Goal: Task Accomplishment & Management: Manage account settings

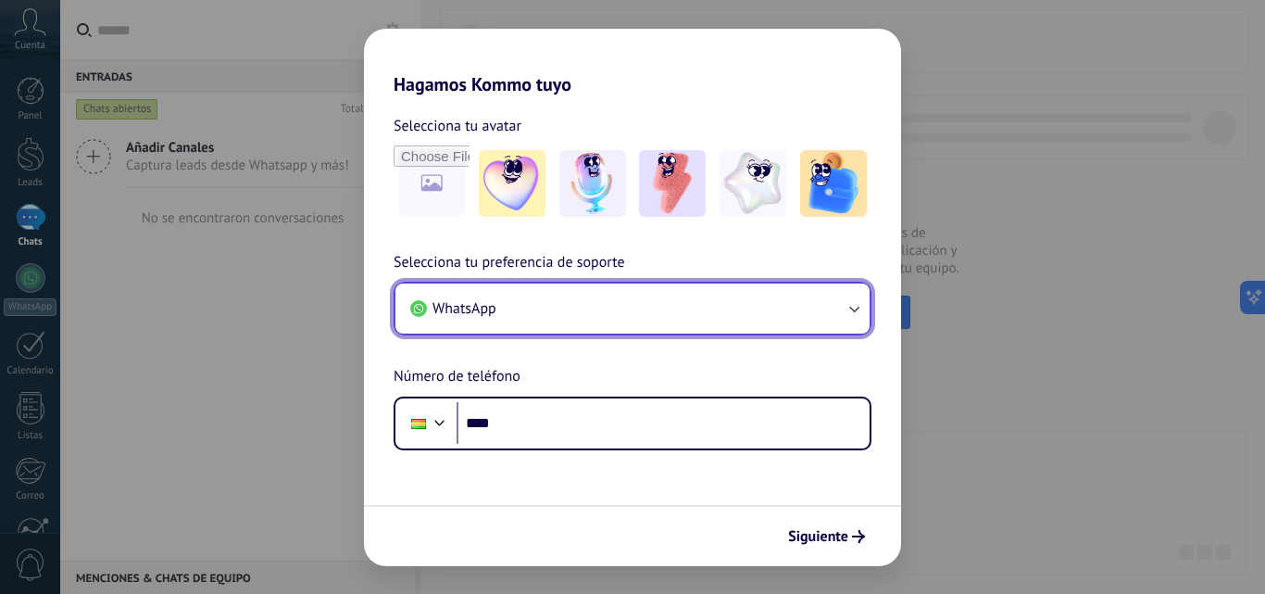
click at [491, 292] on button "WhatsApp" at bounding box center [633, 308] width 474 height 50
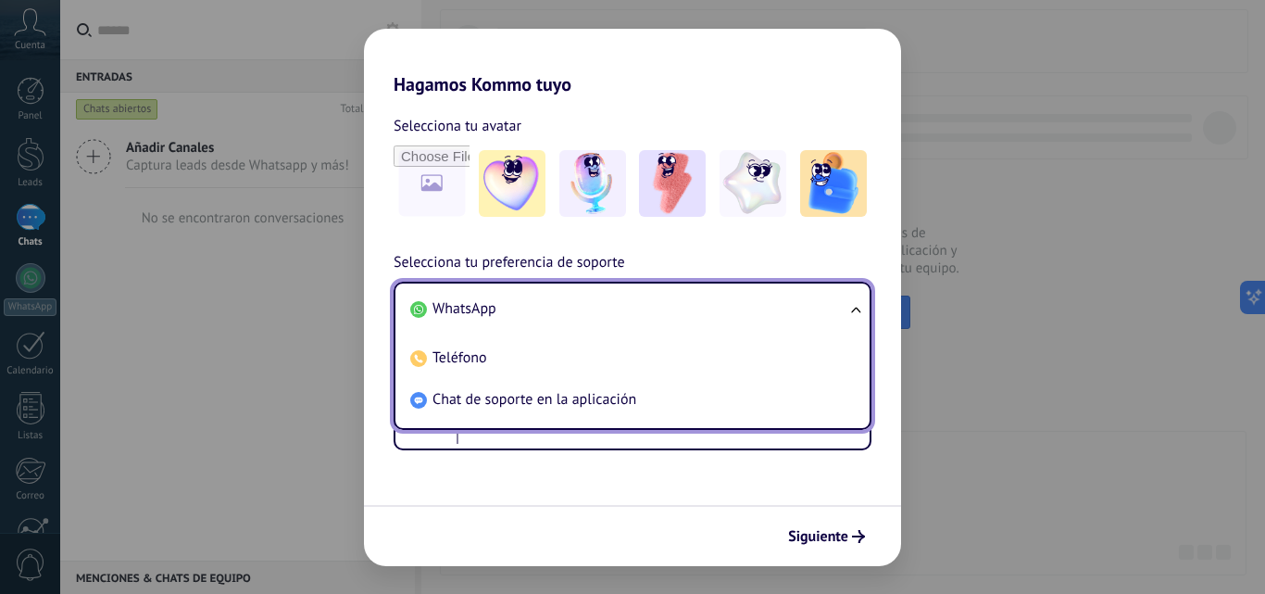
click at [557, 308] on li "WhatsApp" at bounding box center [629, 309] width 452 height 42
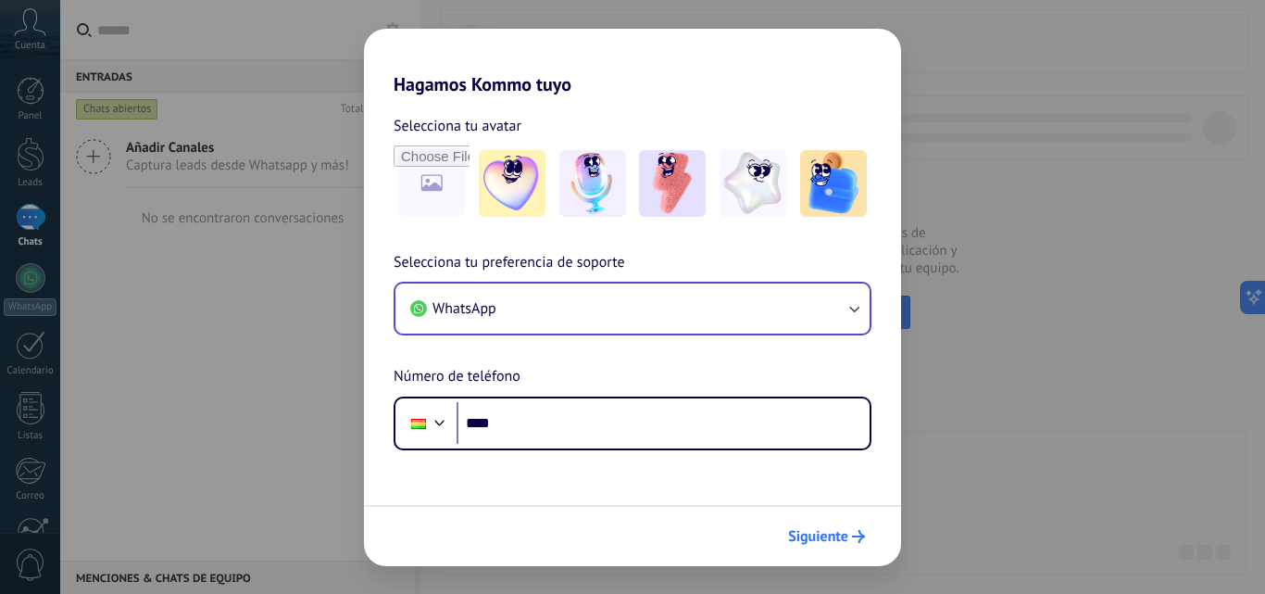
click at [816, 524] on button "Siguiente" at bounding box center [827, 536] width 94 height 31
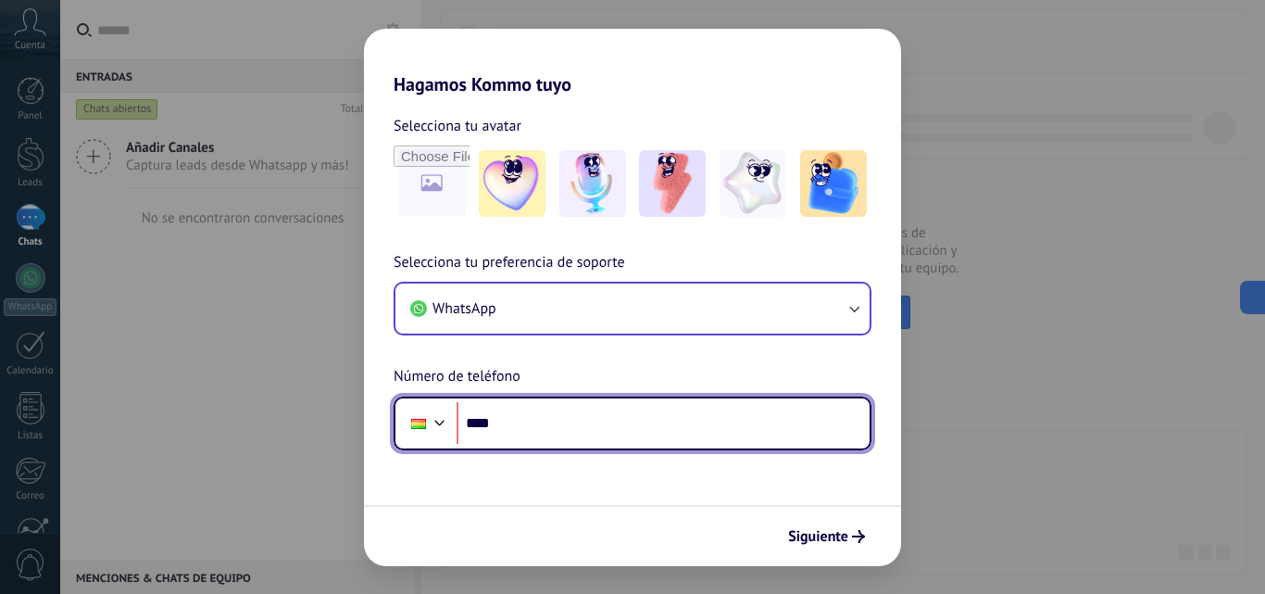
click at [585, 417] on input "****" at bounding box center [663, 423] width 413 height 43
click at [689, 420] on input "**********" at bounding box center [663, 423] width 413 height 43
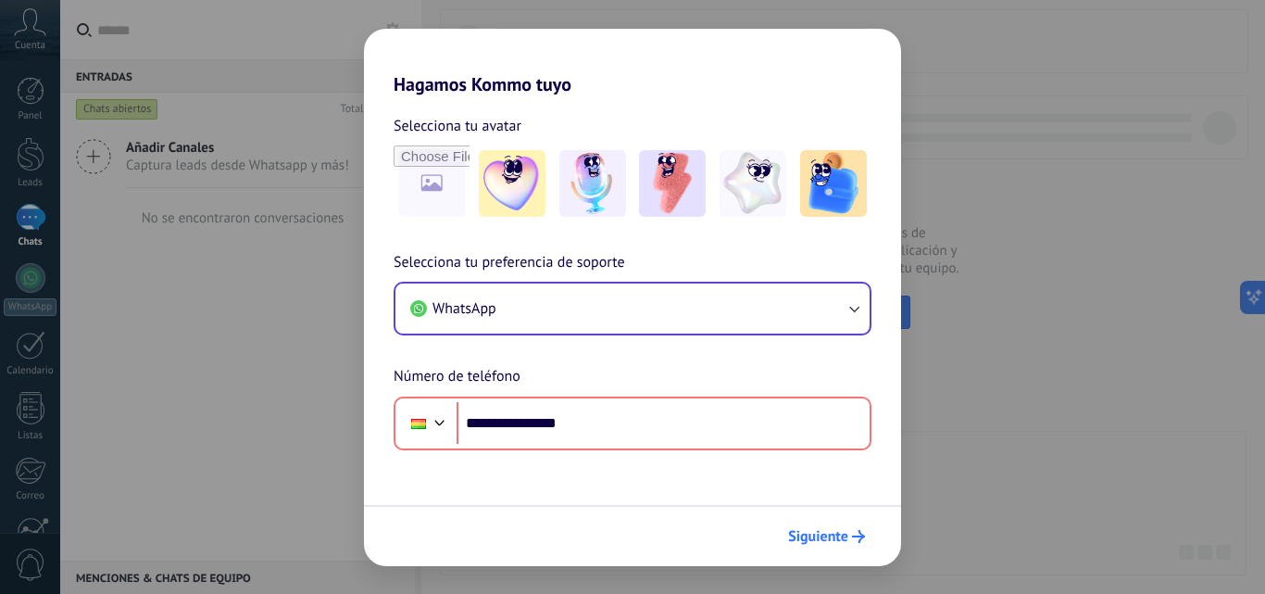
click at [842, 543] on span "Siguiente" at bounding box center [818, 536] width 60 height 13
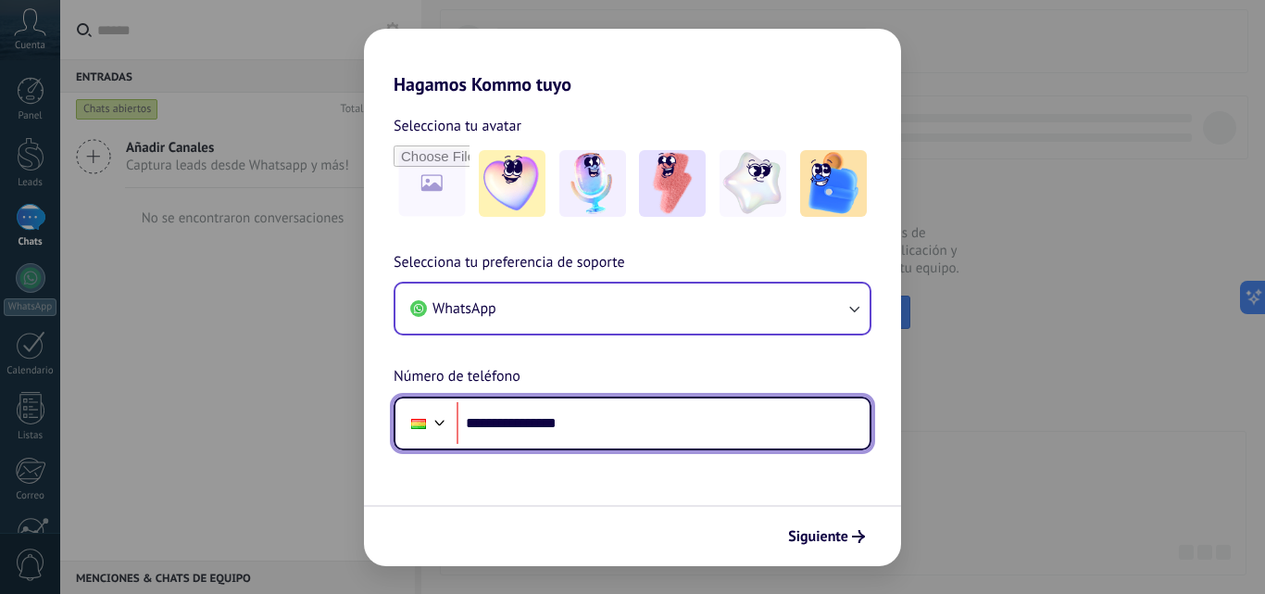
click at [576, 421] on input "**********" at bounding box center [663, 423] width 413 height 43
type input "**********"
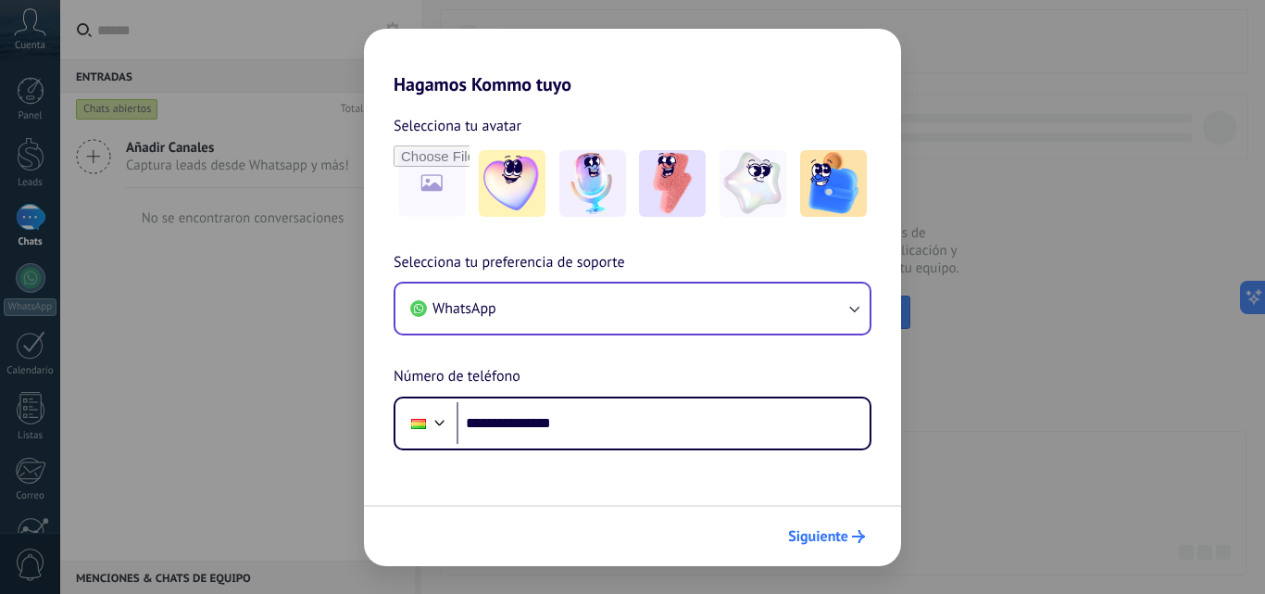
click at [850, 546] on button "Siguiente" at bounding box center [827, 536] width 94 height 31
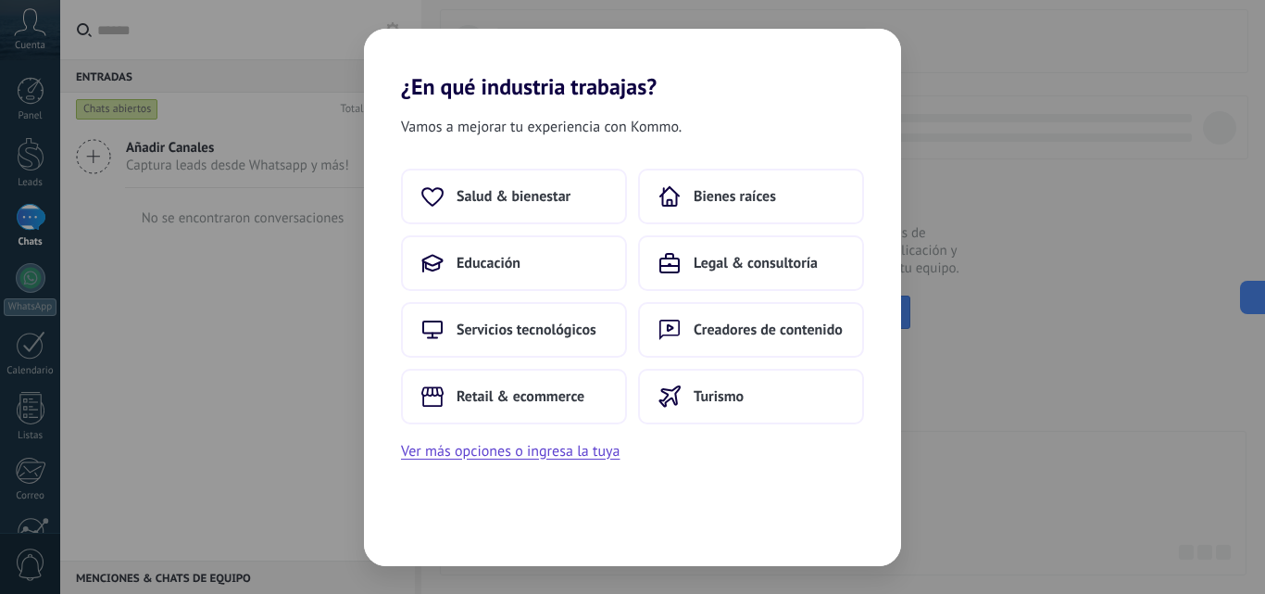
click at [531, 233] on div "Salud & bienestar Bienes raíces Educación Legal & consultoría Servicios tecnoló…" at bounding box center [632, 297] width 463 height 256
click at [533, 246] on button "Educación" at bounding box center [514, 263] width 226 height 56
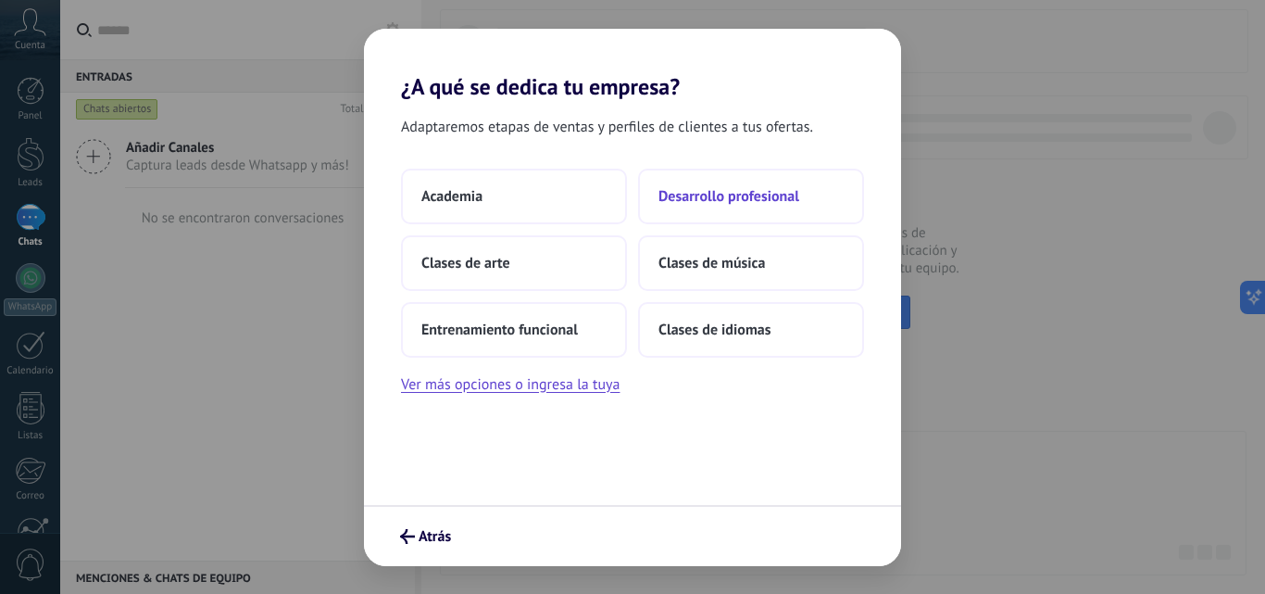
click at [726, 190] on span "Desarrollo profesional" at bounding box center [729, 196] width 141 height 19
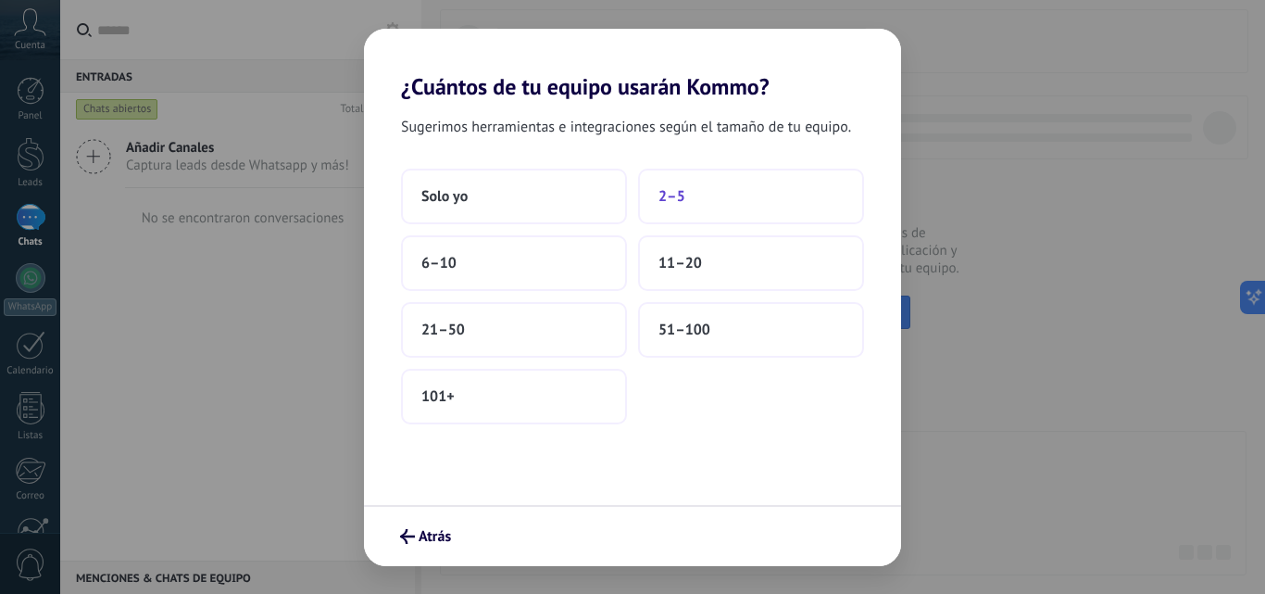
click at [731, 190] on button "2–5" at bounding box center [751, 197] width 226 height 56
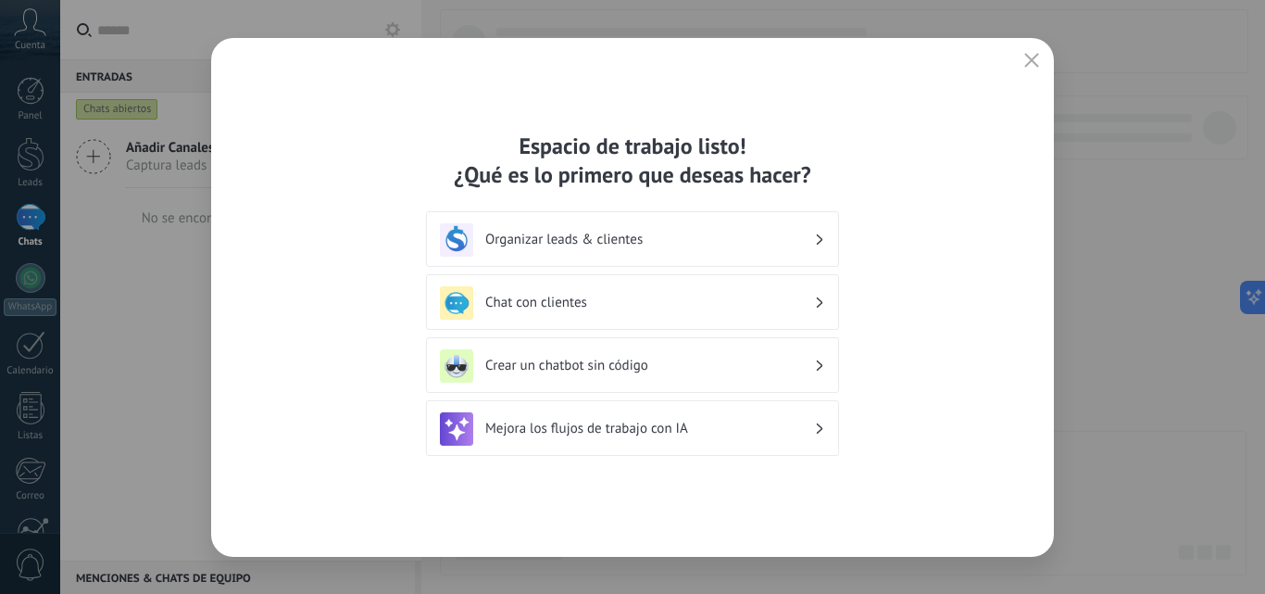
click at [710, 377] on div "Crear un chatbot sin código" at bounding box center [632, 365] width 385 height 33
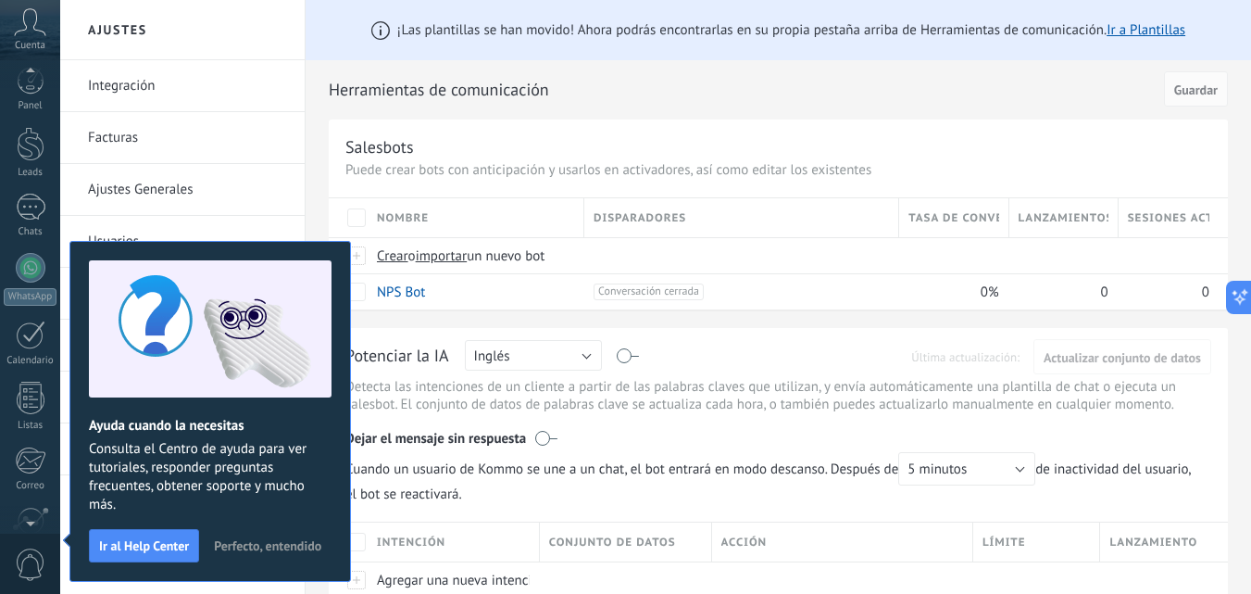
scroll to position [177, 0]
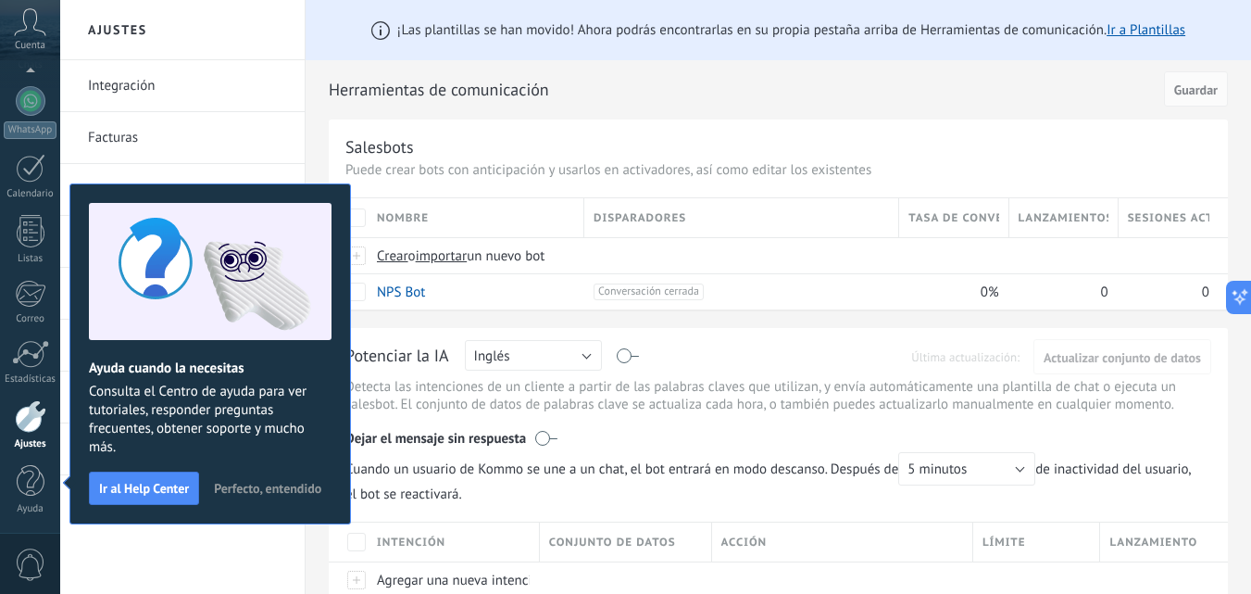
click at [157, 535] on div "Integración Facturas Ajustes Generales Usuarios Plantillas Herramientas de comu…" at bounding box center [182, 327] width 245 height 534
click at [268, 489] on span "Perfecto, entendido" at bounding box center [267, 488] width 107 height 13
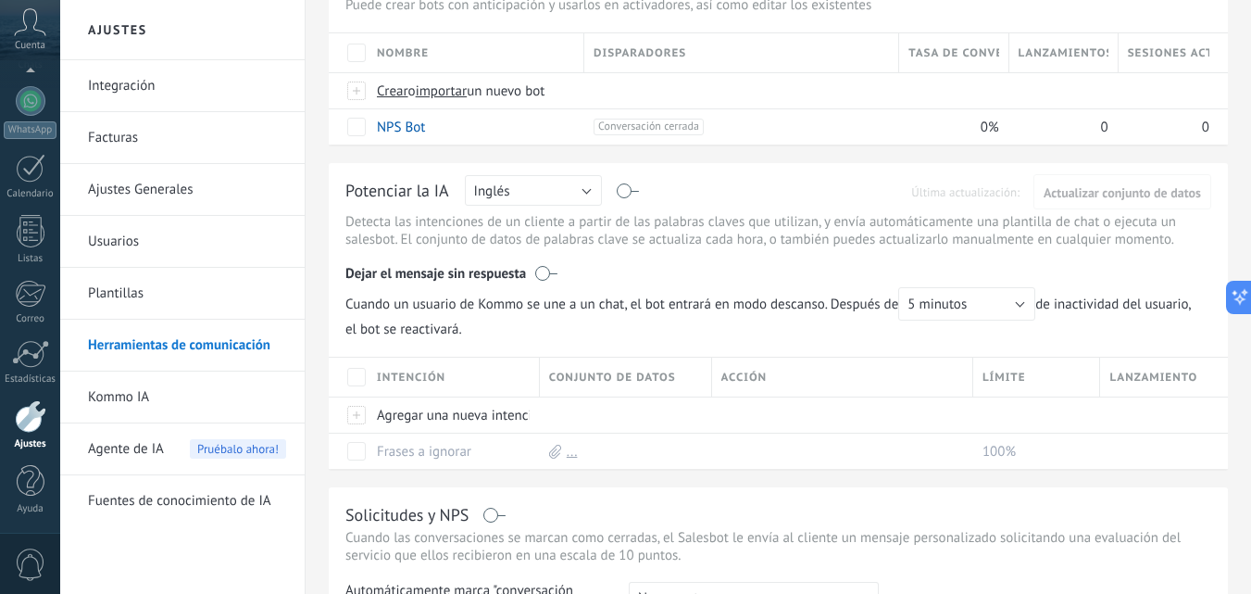
scroll to position [0, 0]
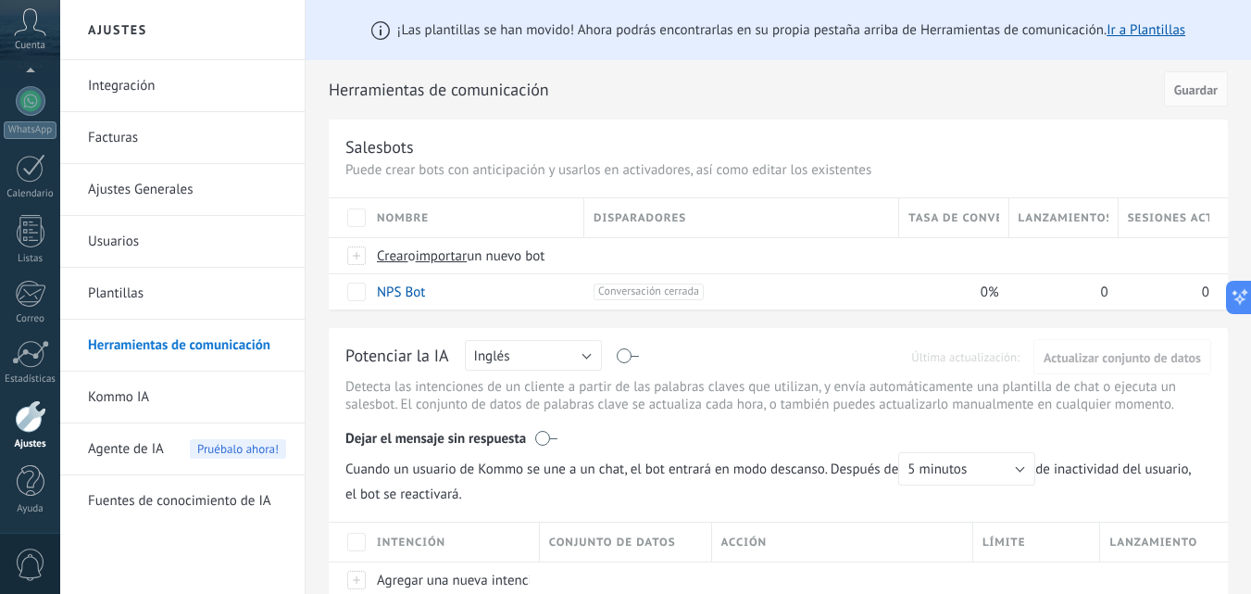
click at [174, 86] on link "Integración" at bounding box center [187, 86] width 198 height 52
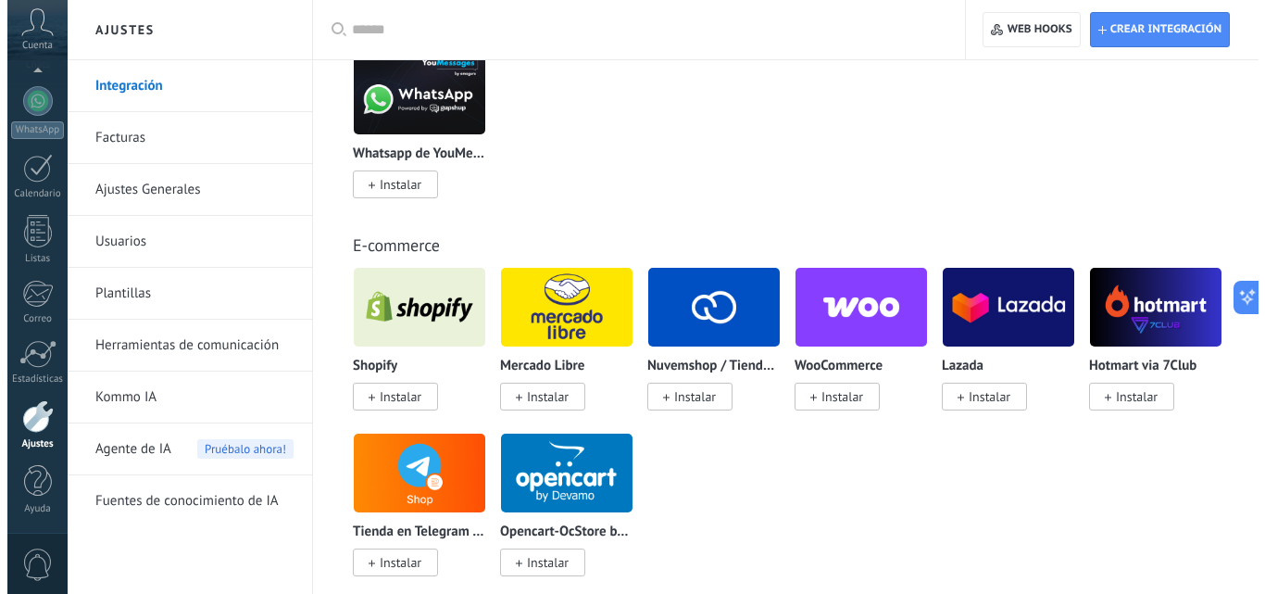
scroll to position [655, 0]
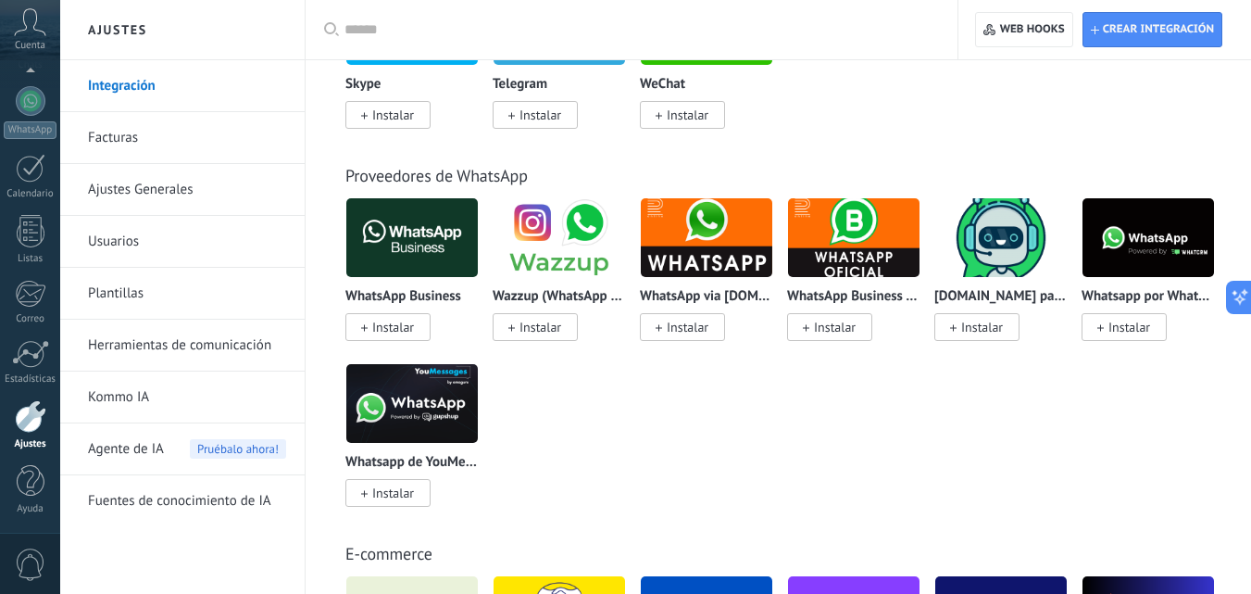
click at [430, 240] on img at bounding box center [412, 238] width 132 height 90
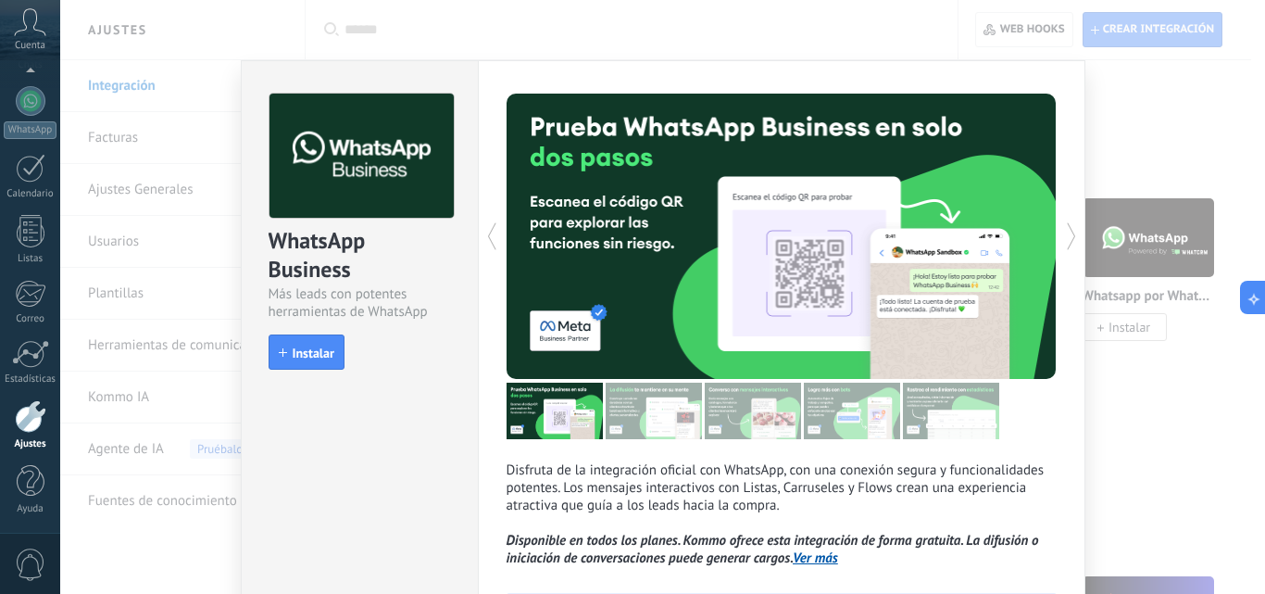
click at [397, 327] on div "WhatsApp Business Más leads con potentes herramientas de WhatsApp install Insta…" at bounding box center [360, 222] width 236 height 323
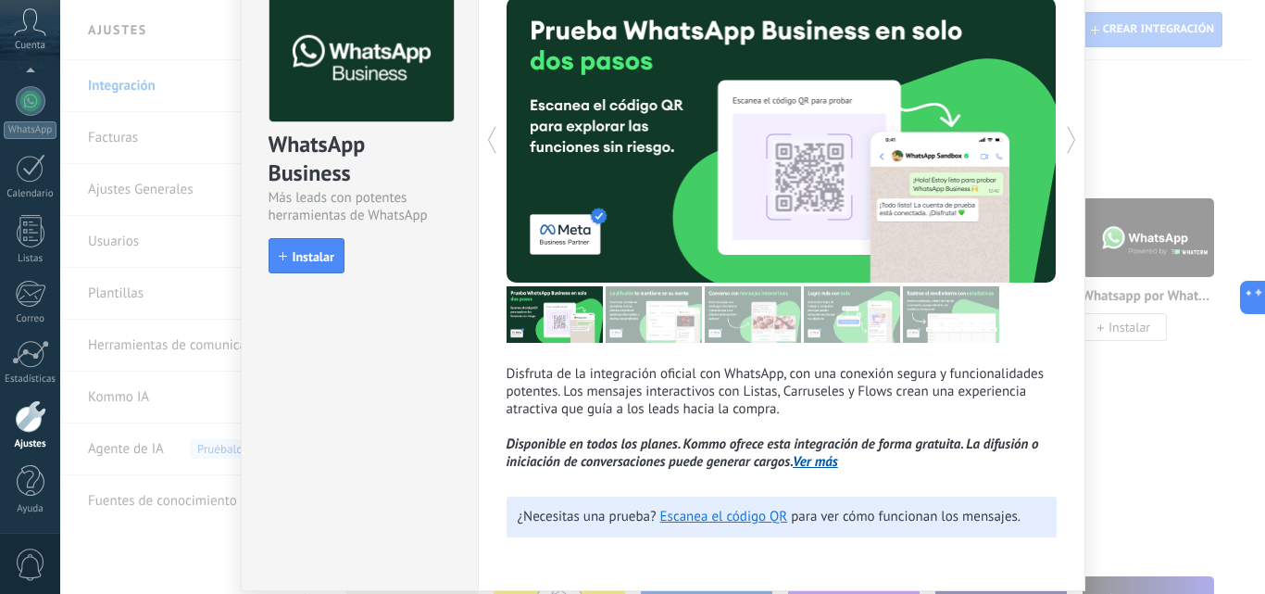
scroll to position [163, 0]
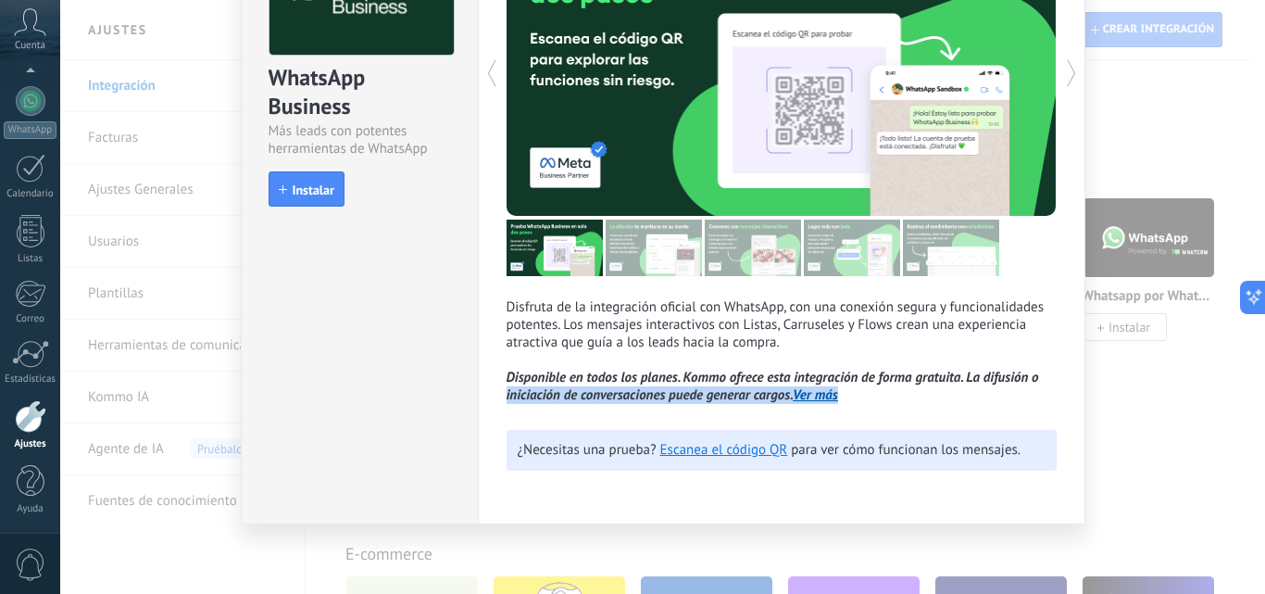
drag, startPoint x: 528, startPoint y: 396, endPoint x: 839, endPoint y: 386, distance: 311.4
click at [839, 386] on div "Disfruta de la integración oficial con WhatsApp, con una conexión segura y func…" at bounding box center [782, 210] width 608 height 627
click at [882, 409] on div "Disfruta de la integración oficial con WhatsApp, con una conexión segura y func…" at bounding box center [782, 210] width 608 height 627
click at [804, 398] on link "Ver más" at bounding box center [815, 395] width 45 height 18
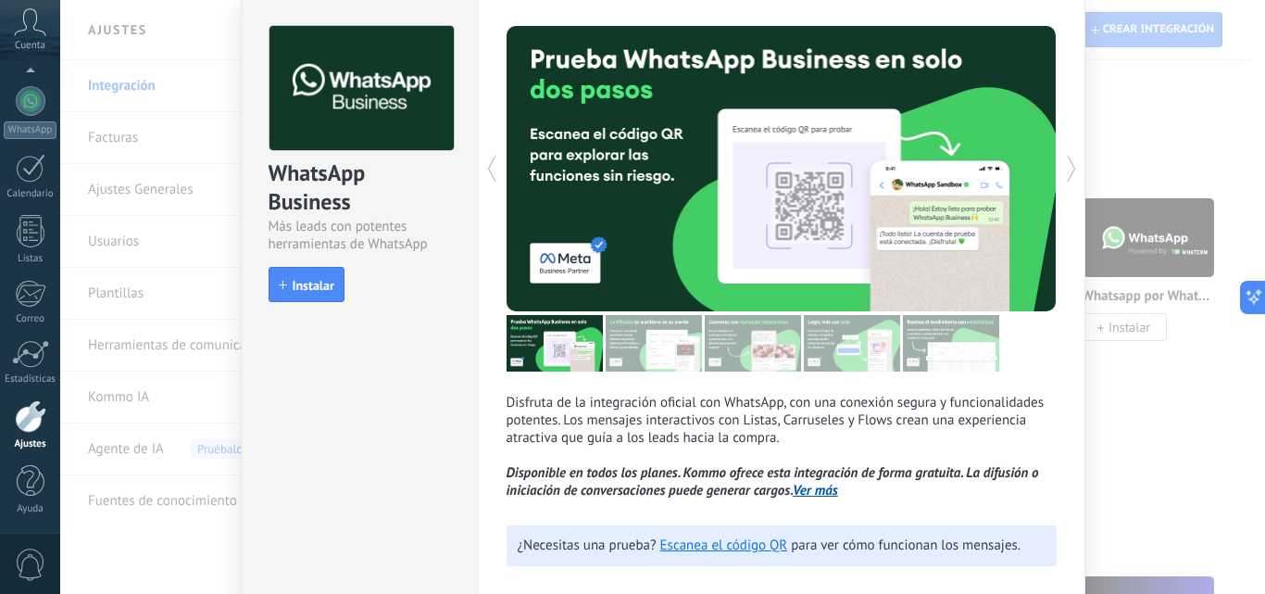
scroll to position [0, 0]
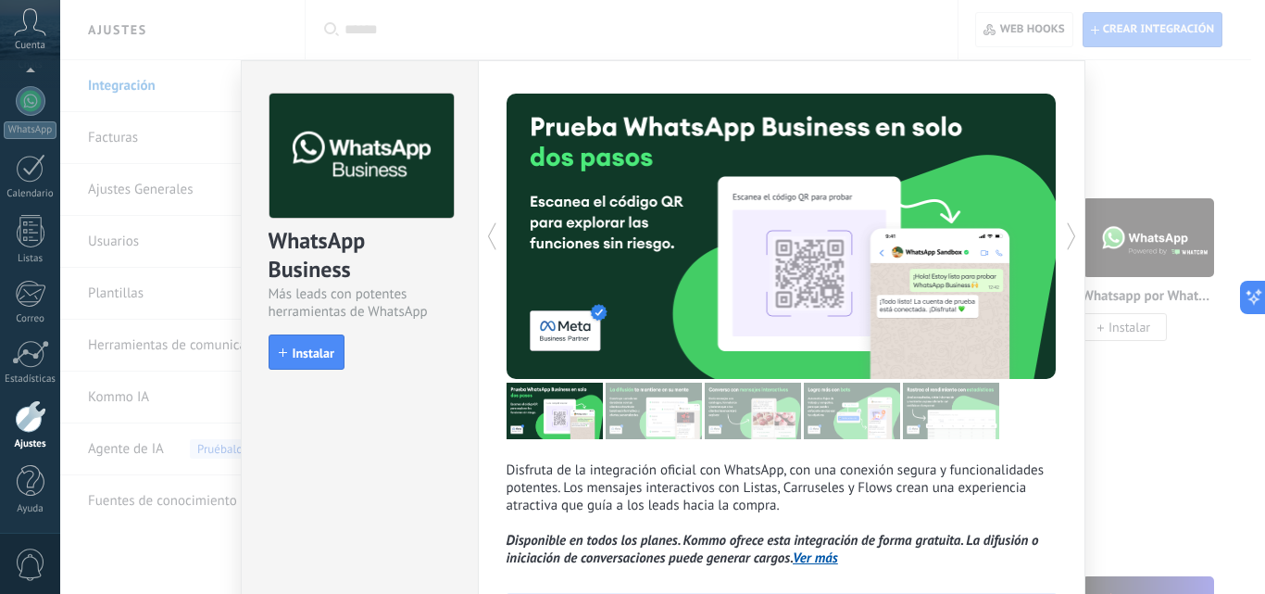
click at [1075, 233] on icon at bounding box center [1072, 236] width 19 height 37
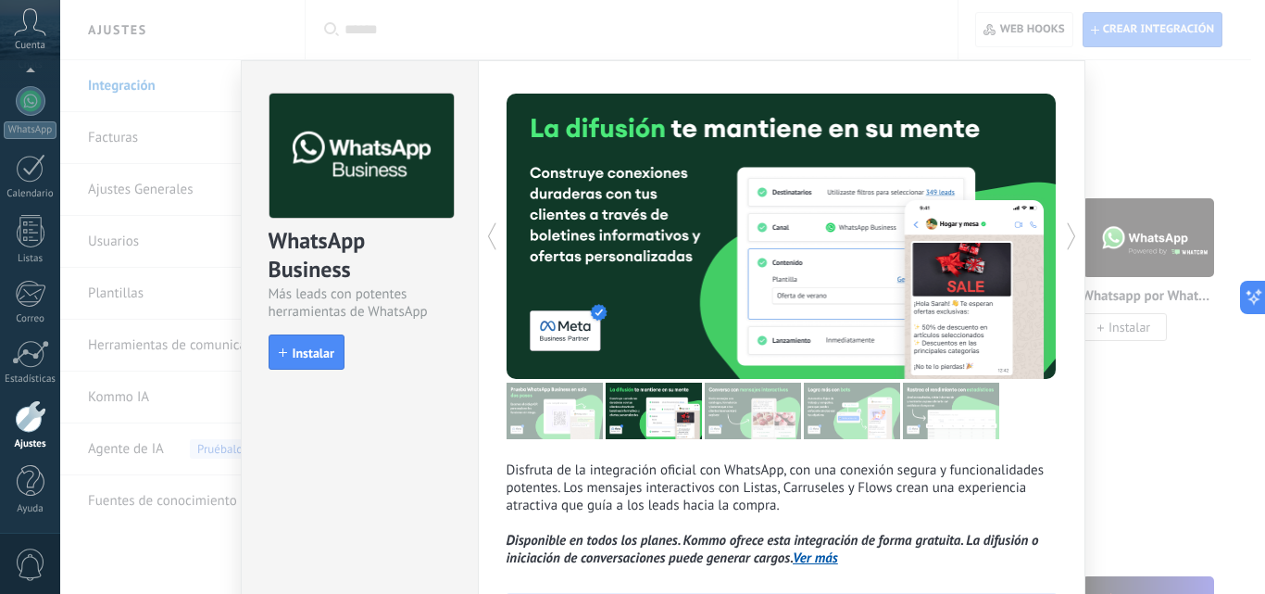
click at [1075, 233] on icon at bounding box center [1072, 236] width 19 height 37
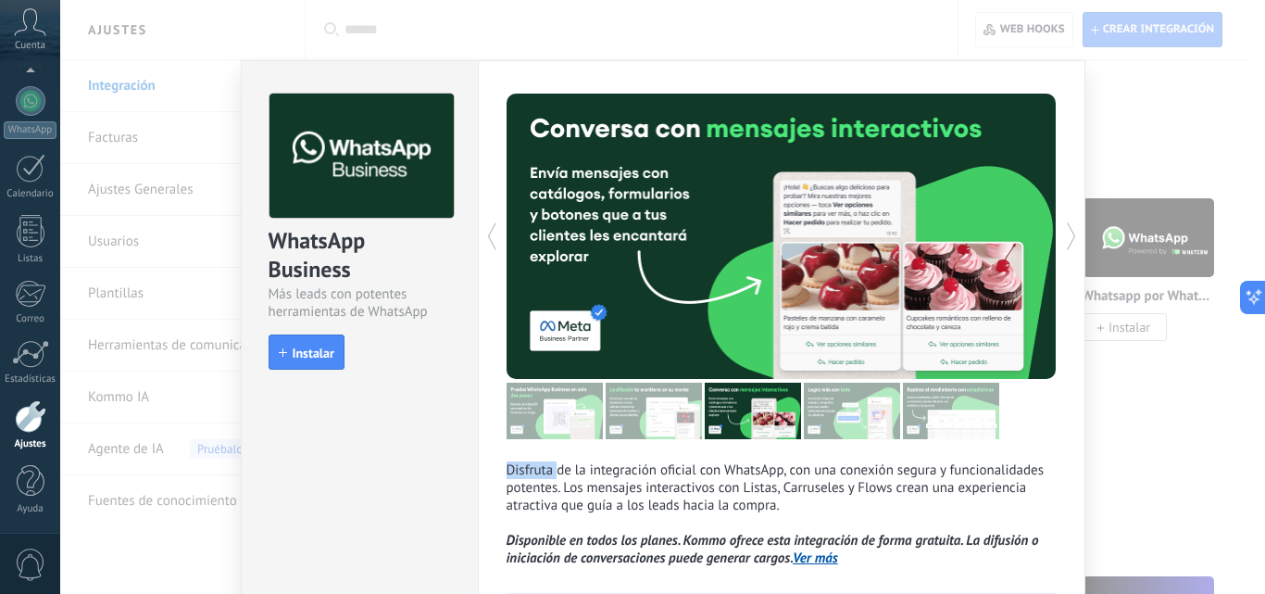
click at [1075, 233] on icon at bounding box center [1072, 236] width 19 height 37
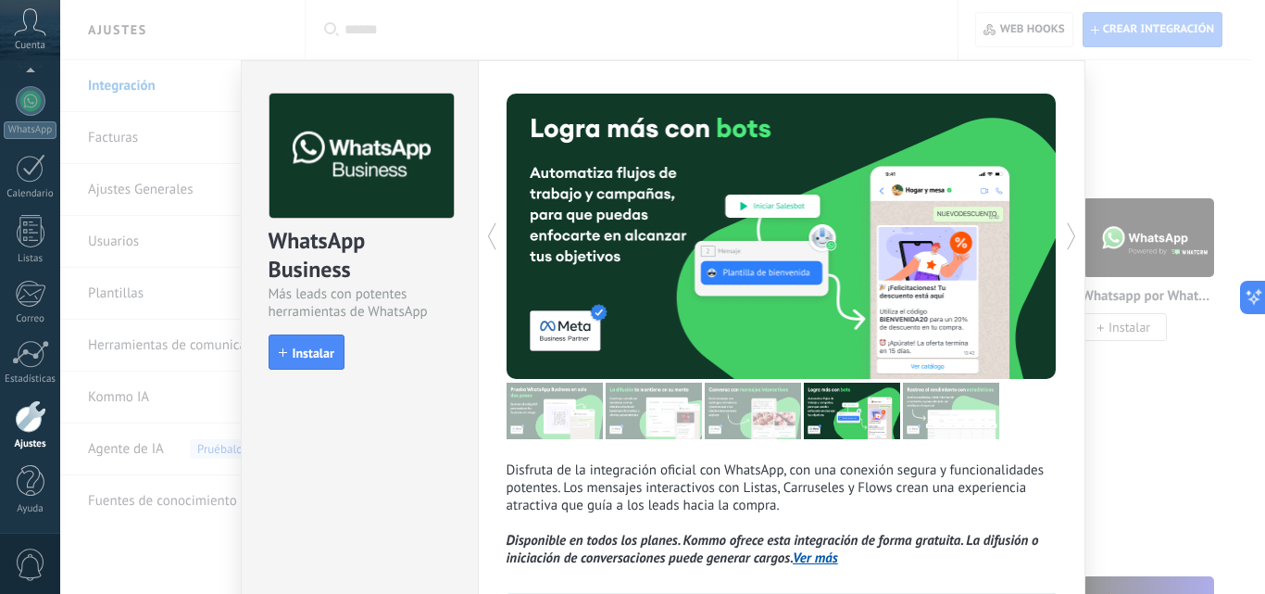
click at [1075, 233] on icon at bounding box center [1072, 236] width 19 height 37
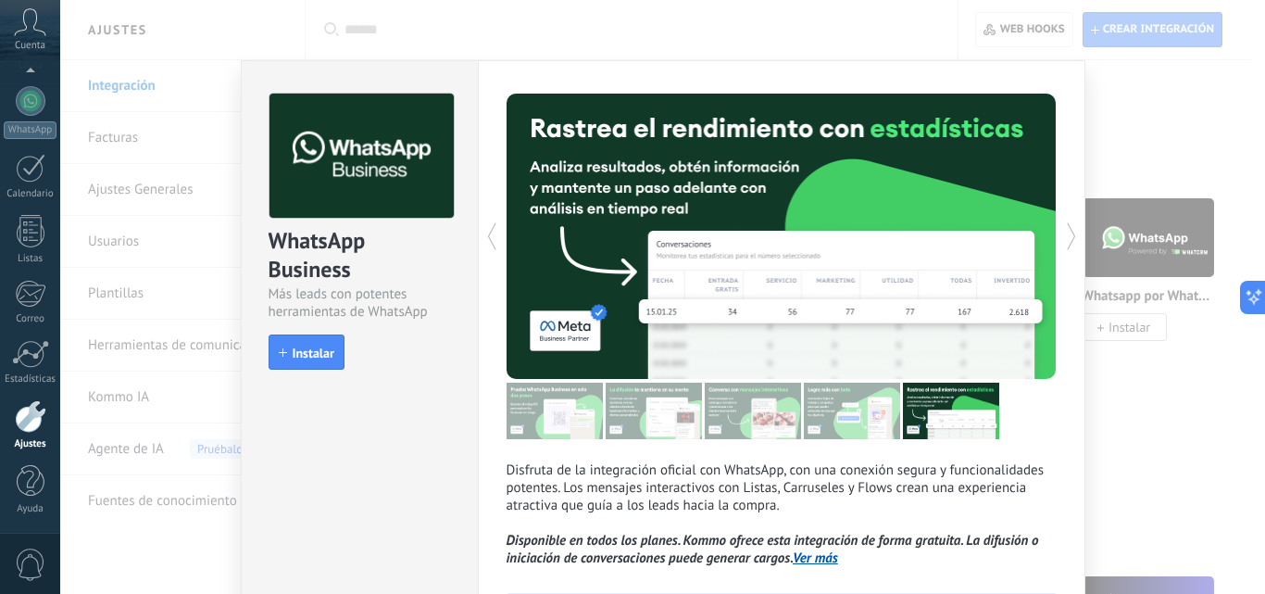
click at [1075, 233] on icon at bounding box center [1072, 236] width 19 height 37
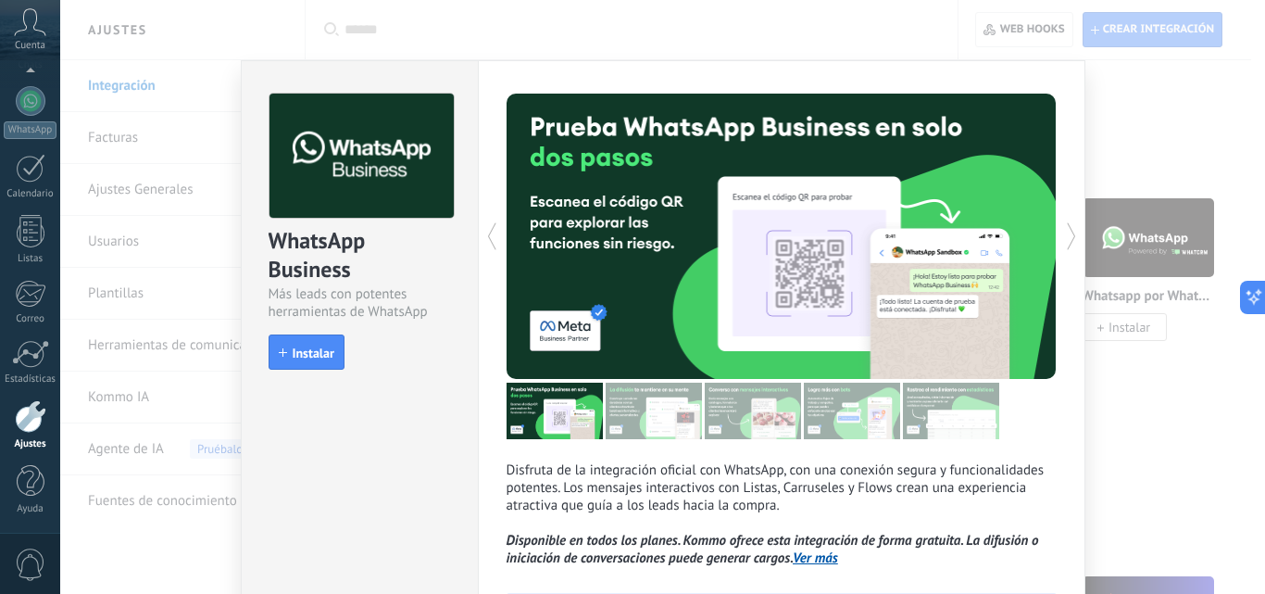
click at [1075, 233] on icon at bounding box center [1072, 236] width 19 height 37
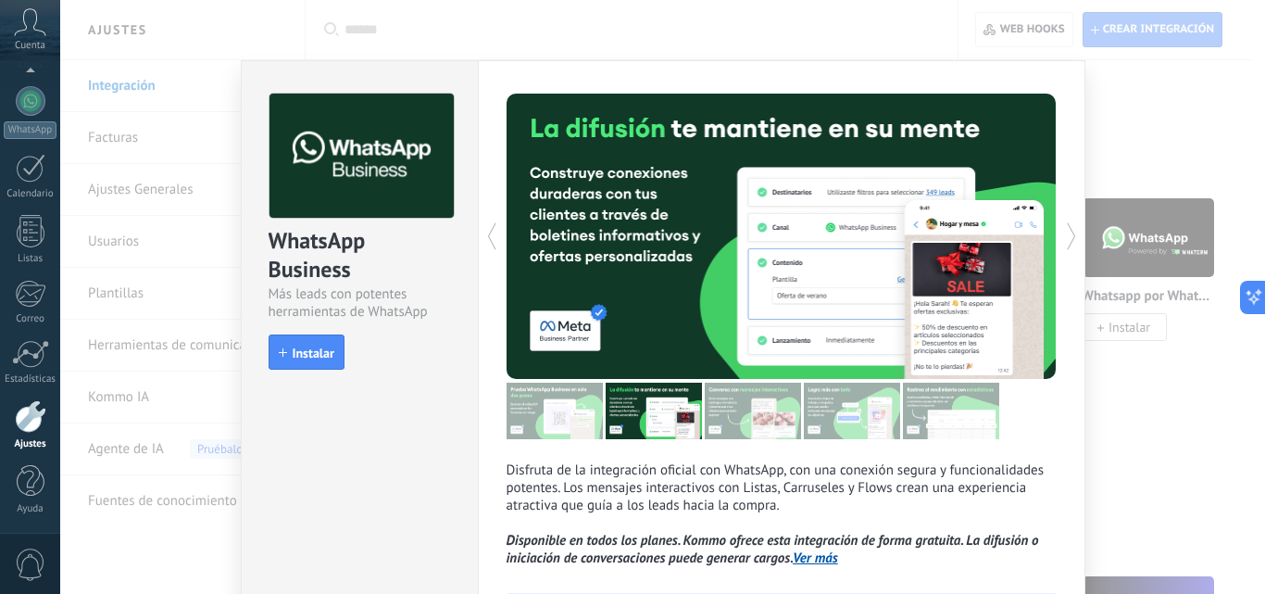
click at [1075, 233] on icon at bounding box center [1072, 236] width 19 height 37
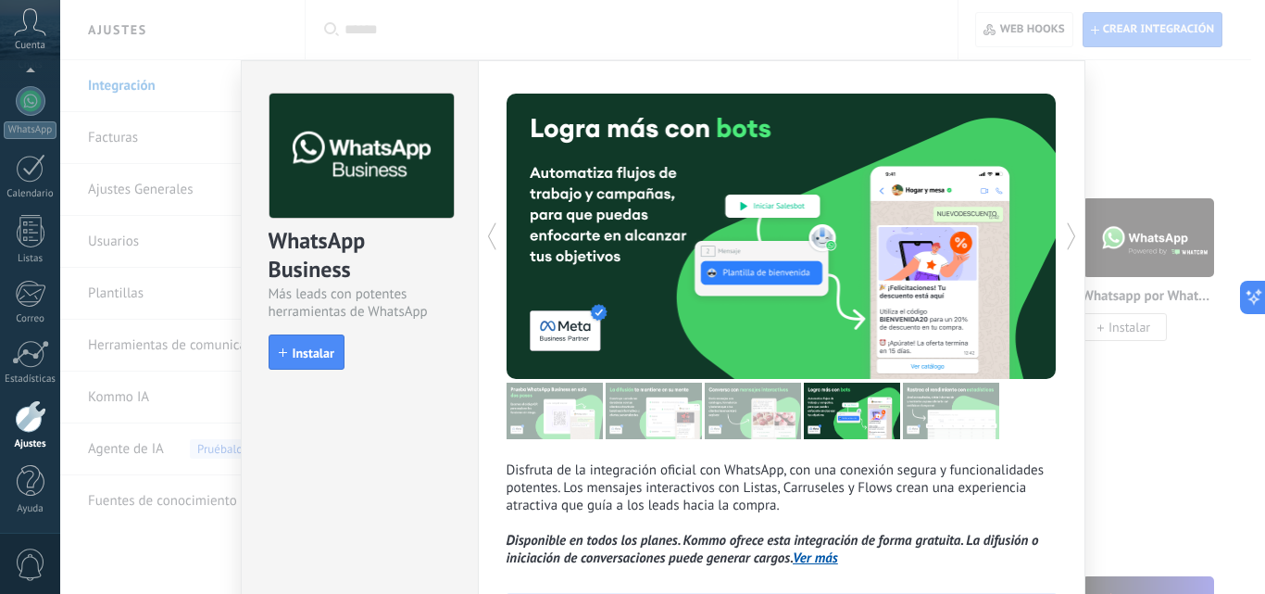
click at [1075, 233] on icon at bounding box center [1072, 236] width 19 height 37
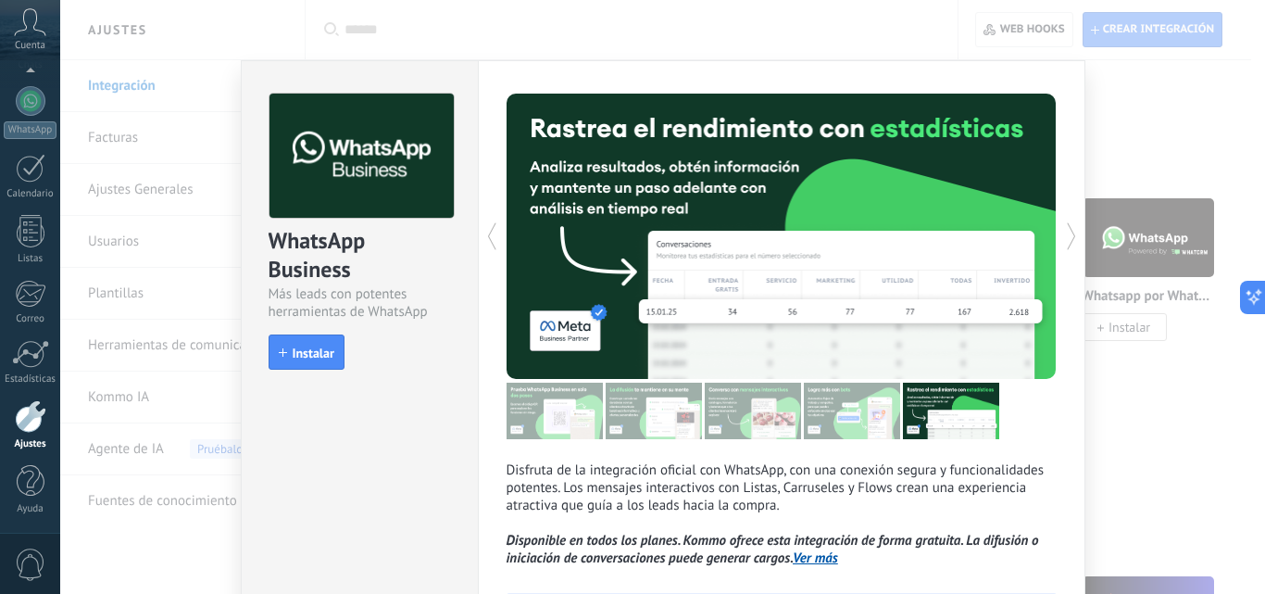
scroll to position [155, 0]
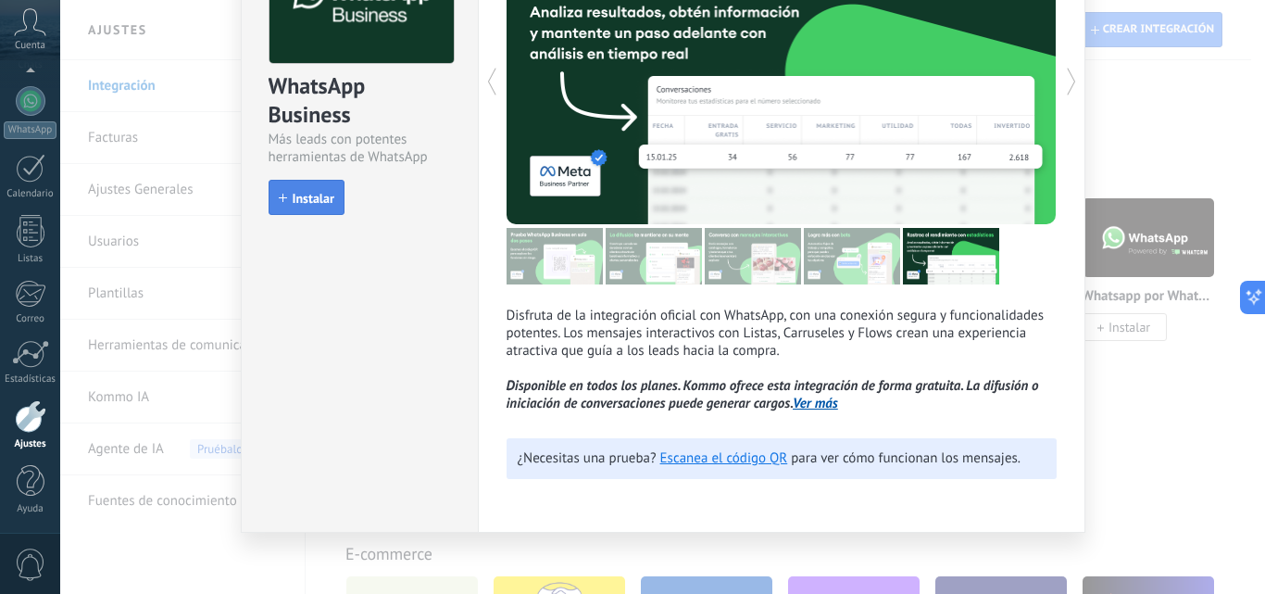
click at [329, 209] on button "Instalar" at bounding box center [307, 197] width 76 height 35
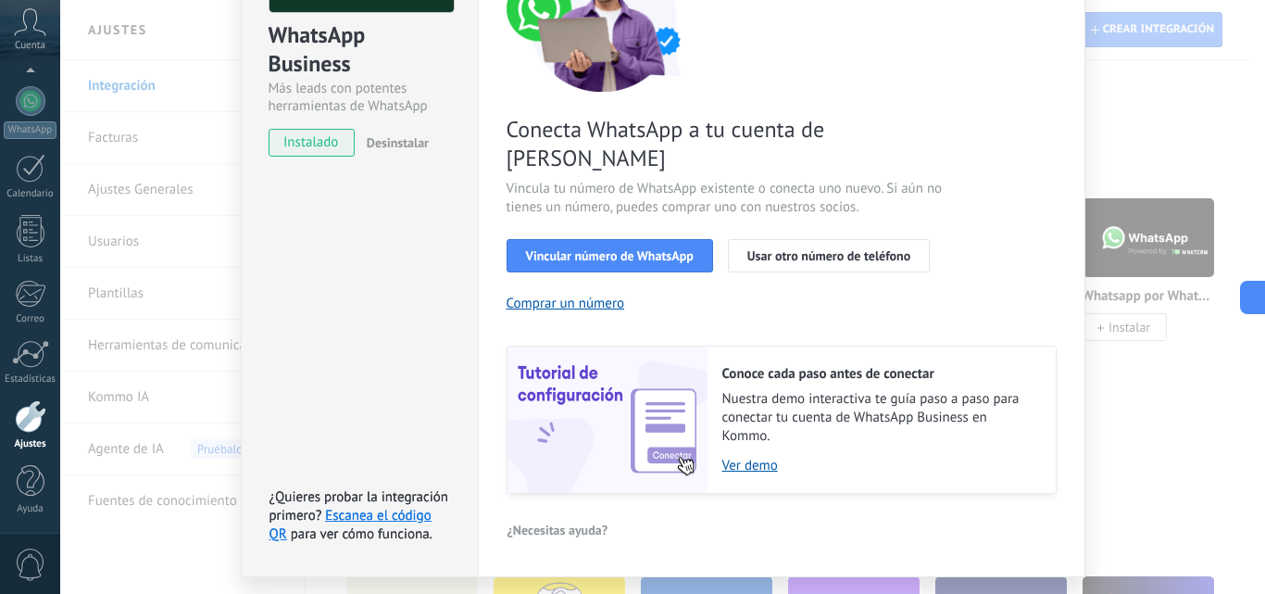
scroll to position [229, 0]
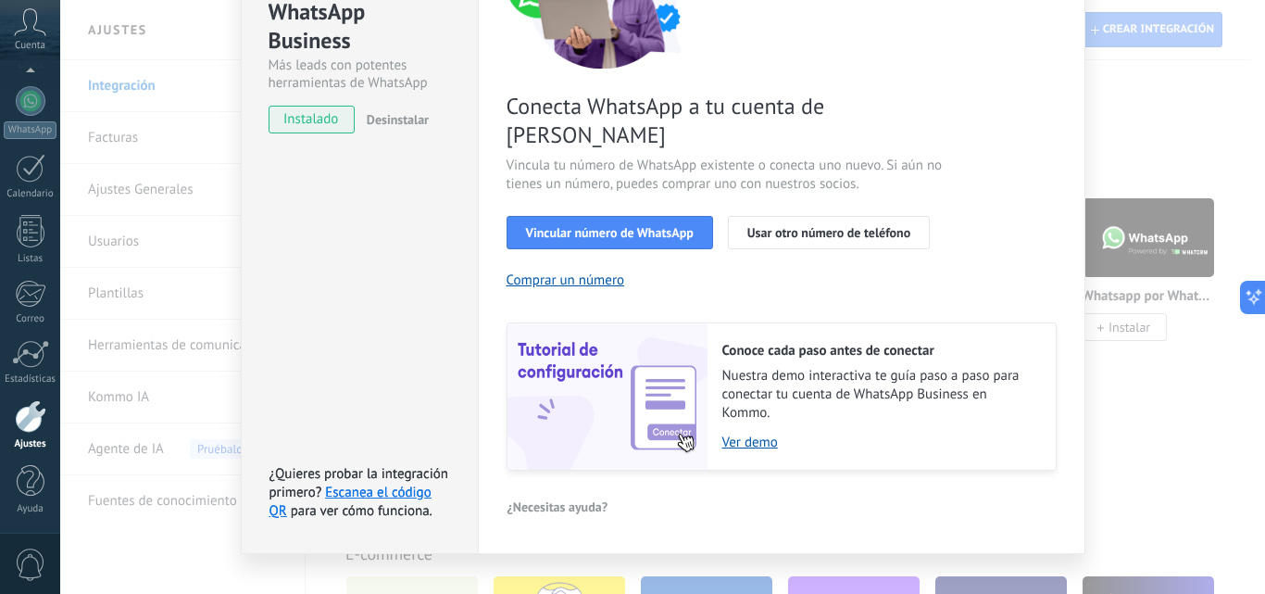
click at [553, 500] on span "¿Necesitas ayuda?" at bounding box center [558, 506] width 101 height 13
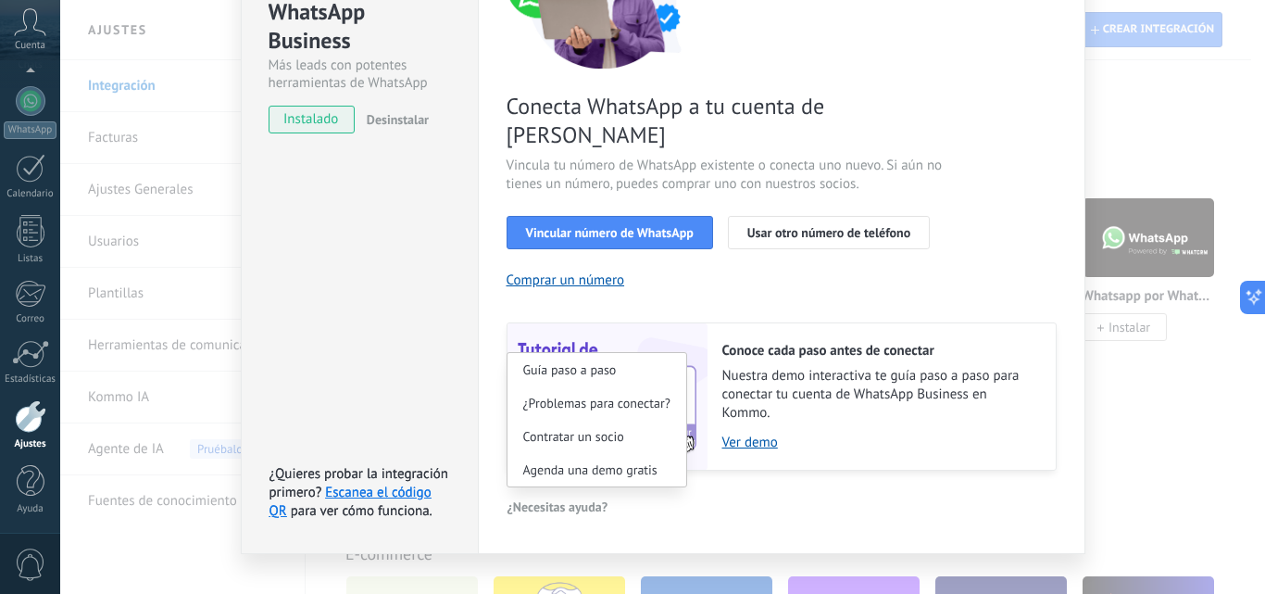
click at [619, 493] on div "Guía paso a paso ¿Problemas para conectar? Contratar un socio Agenda una demo g…" at bounding box center [782, 507] width 550 height 28
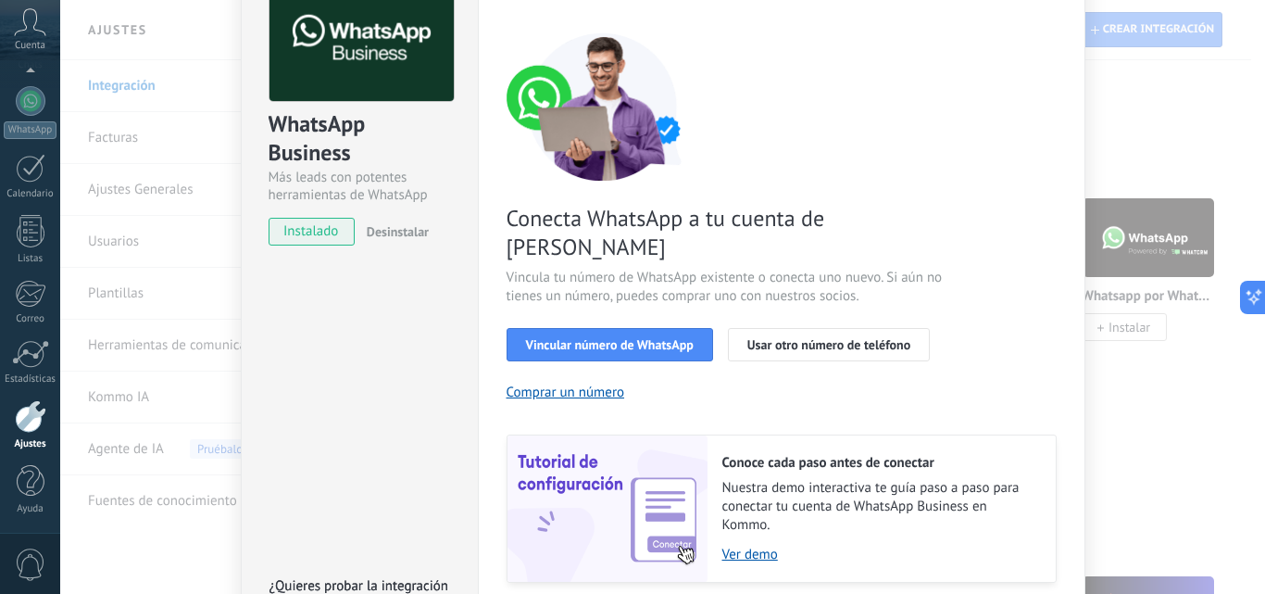
scroll to position [74, 0]
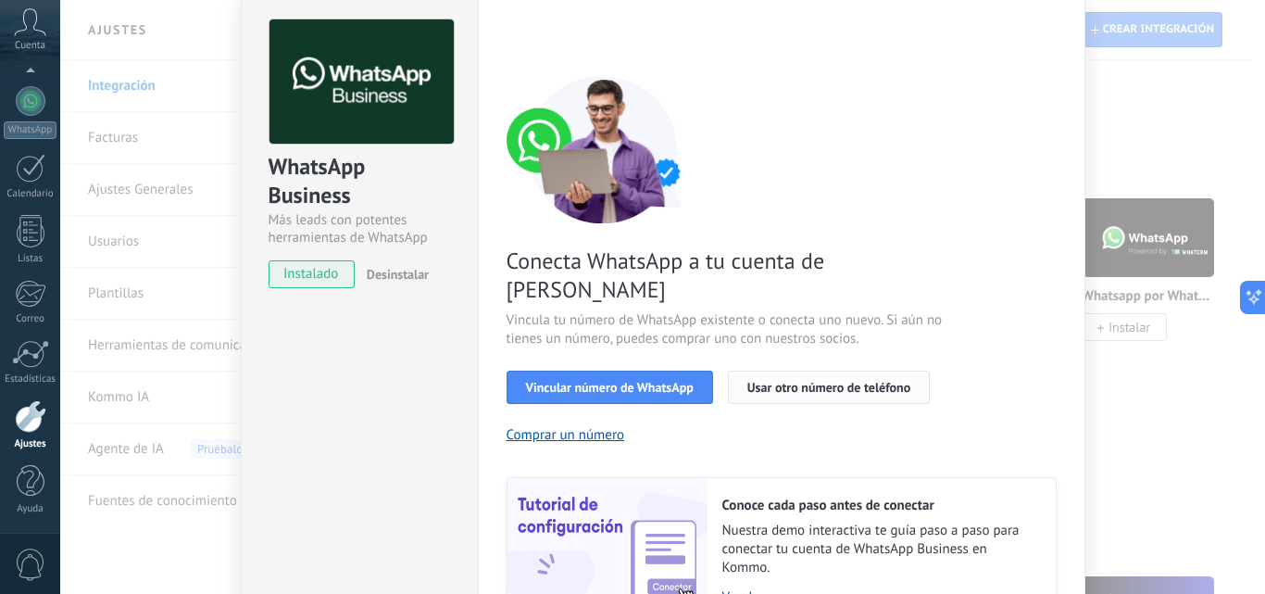
click at [798, 381] on span "Usar otro número de teléfono" at bounding box center [829, 387] width 163 height 13
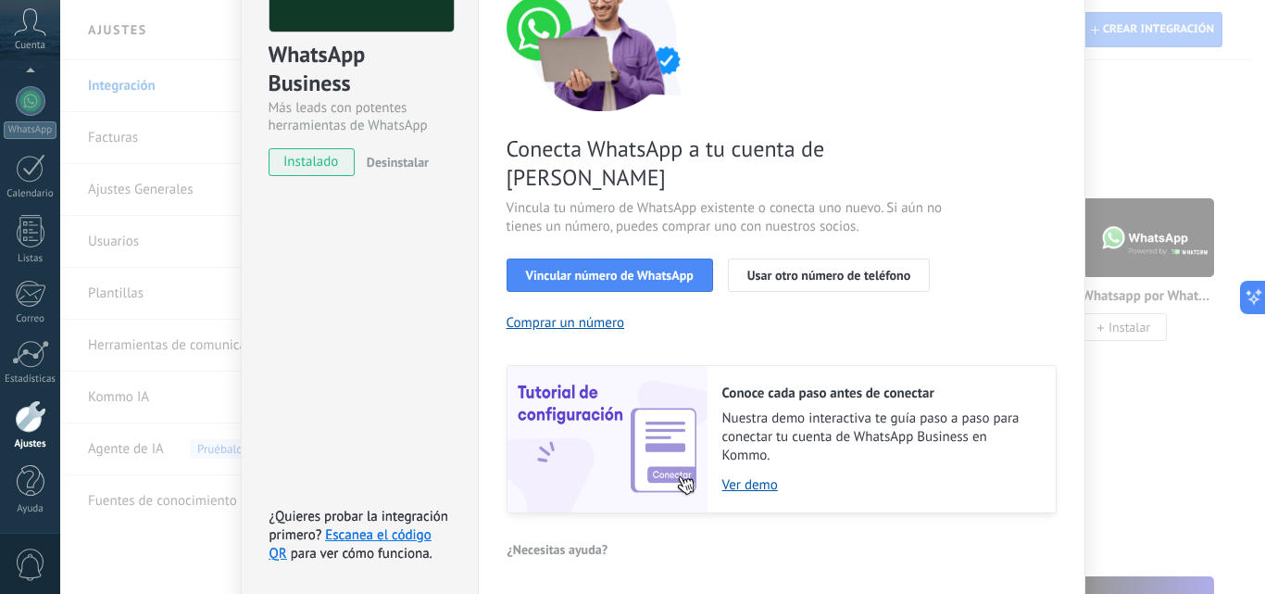
scroll to position [229, 0]
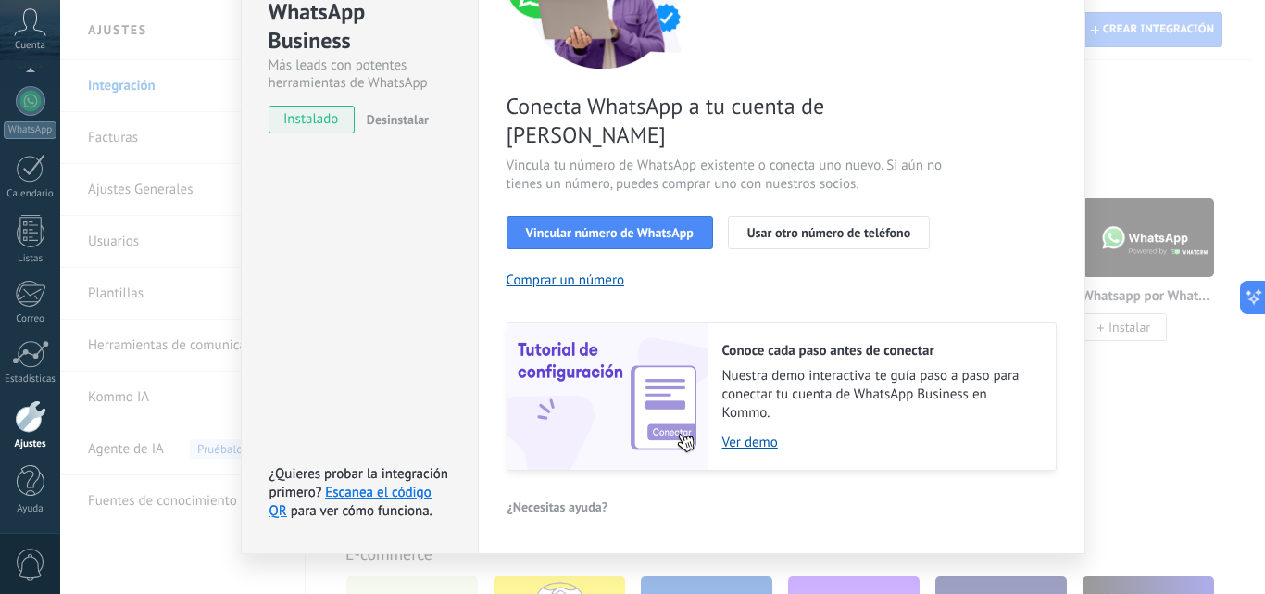
drag, startPoint x: 501, startPoint y: 482, endPoint x: 660, endPoint y: 494, distance: 158.9
click at [659, 494] on div "Configuraciones Autorizaciones Esta pestaña registra a los usuarios que han con…" at bounding box center [782, 192] width 608 height 723
click at [564, 500] on span "¿Necesitas ayuda?" at bounding box center [558, 506] width 101 height 13
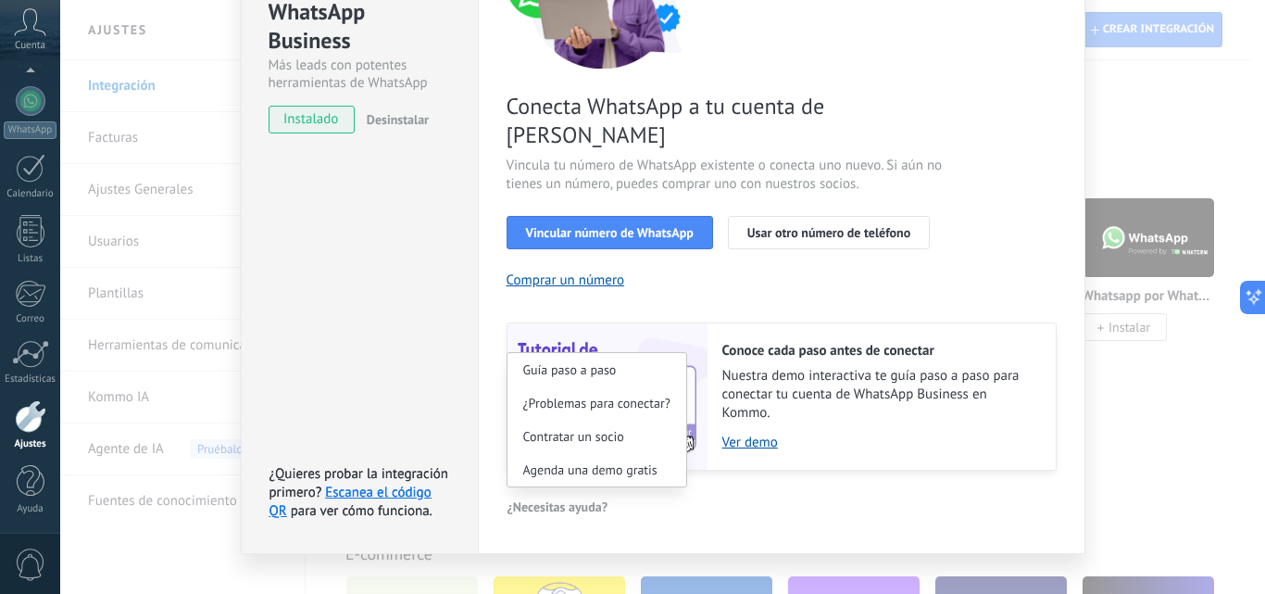
click at [649, 493] on div "Guía paso a paso ¿Problemas para conectar? Contratar un socio Agenda una demo g…" at bounding box center [782, 507] width 550 height 28
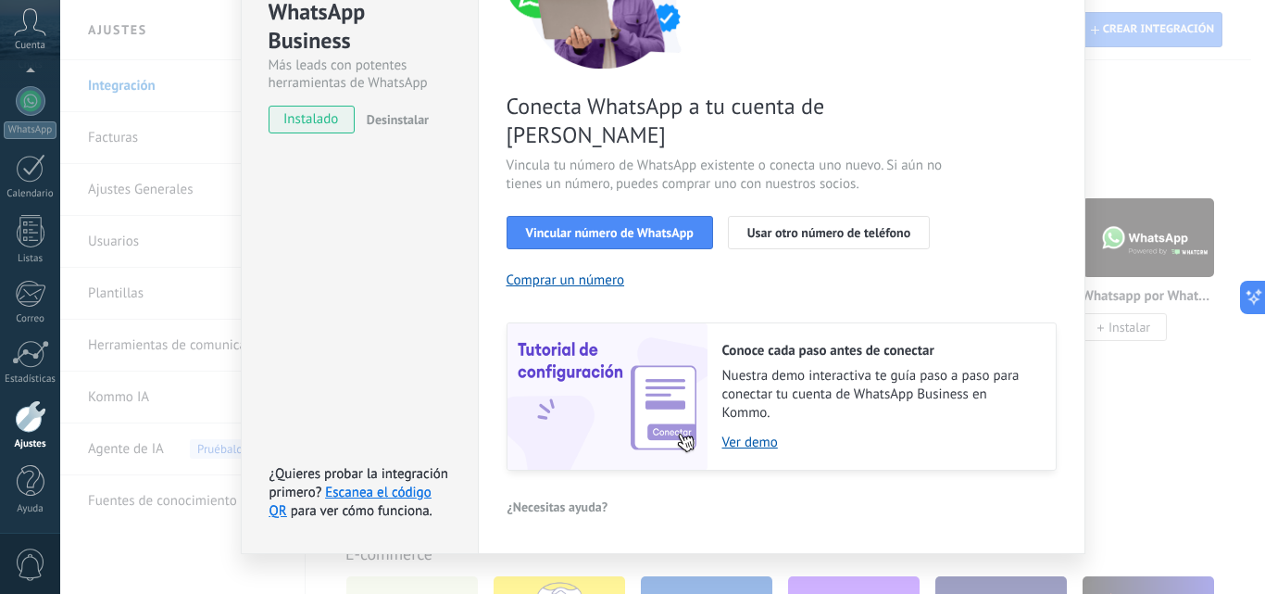
click at [537, 500] on span "¿Necesitas ayuda?" at bounding box center [558, 506] width 101 height 13
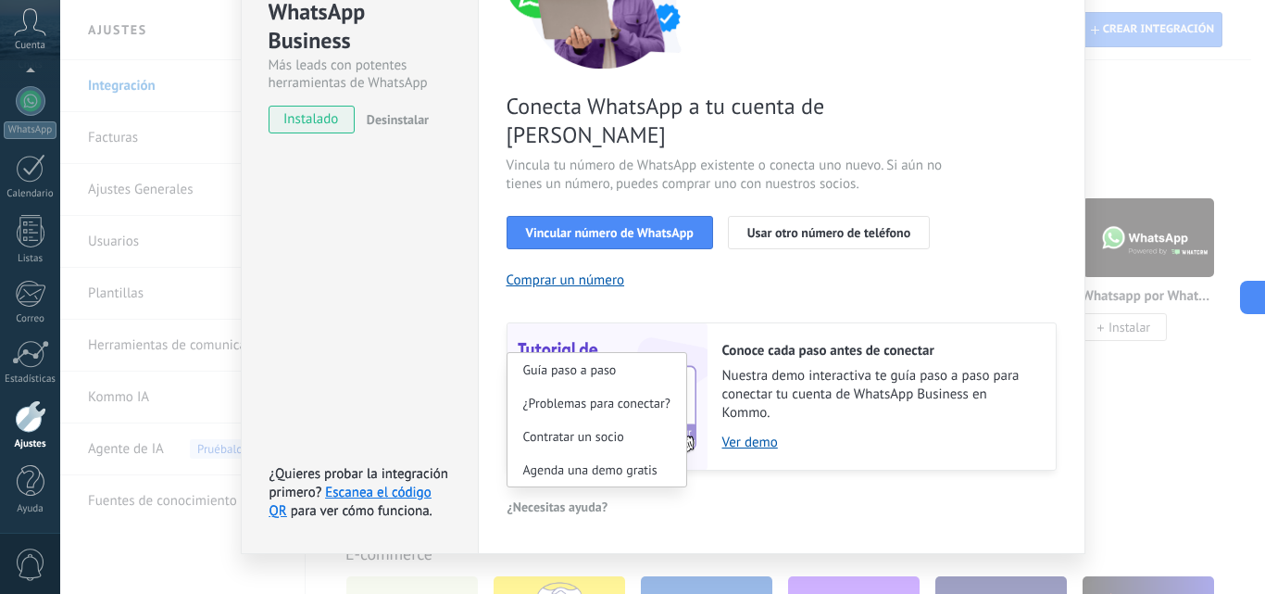
drag, startPoint x: 552, startPoint y: 439, endPoint x: 570, endPoint y: 479, distance: 43.5
click at [570, 493] on div "Guía paso a paso ¿Problemas para conectar? Contratar un socio Agenda una demo g…" at bounding box center [558, 507] width 103 height 28
click at [576, 463] on span "Agenda una demo gratis" at bounding box center [590, 469] width 134 height 13
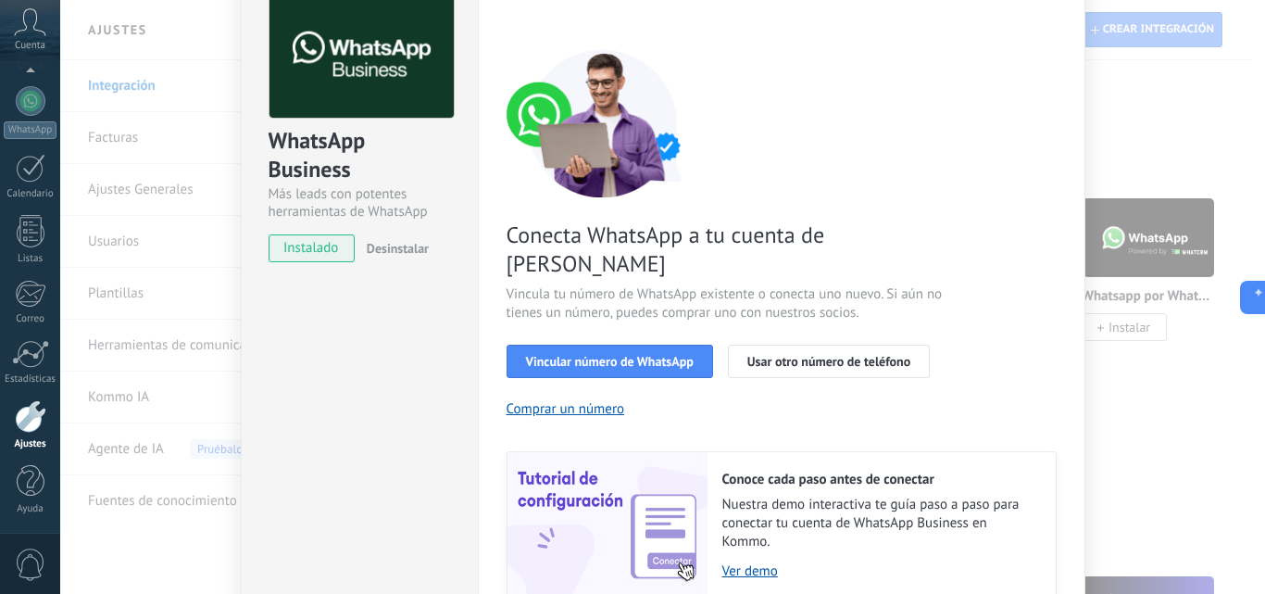
scroll to position [0, 0]
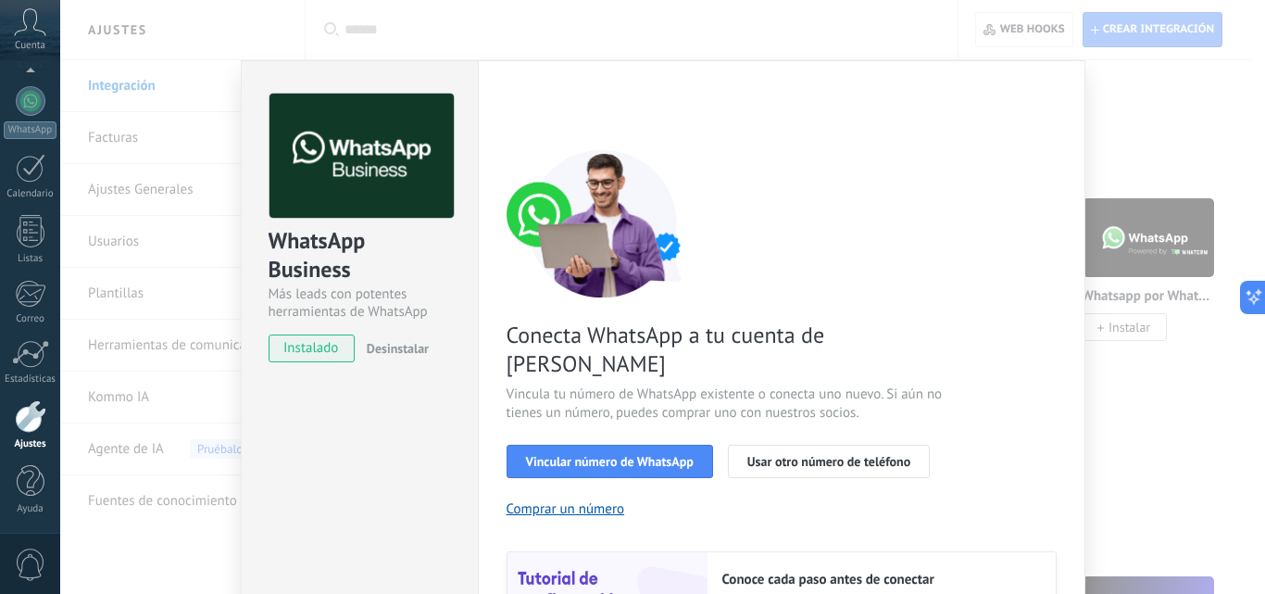
click at [1149, 101] on div "WhatsApp Business Más leads con potentes herramientas de WhatsApp instalado Des…" at bounding box center [662, 297] width 1205 height 594
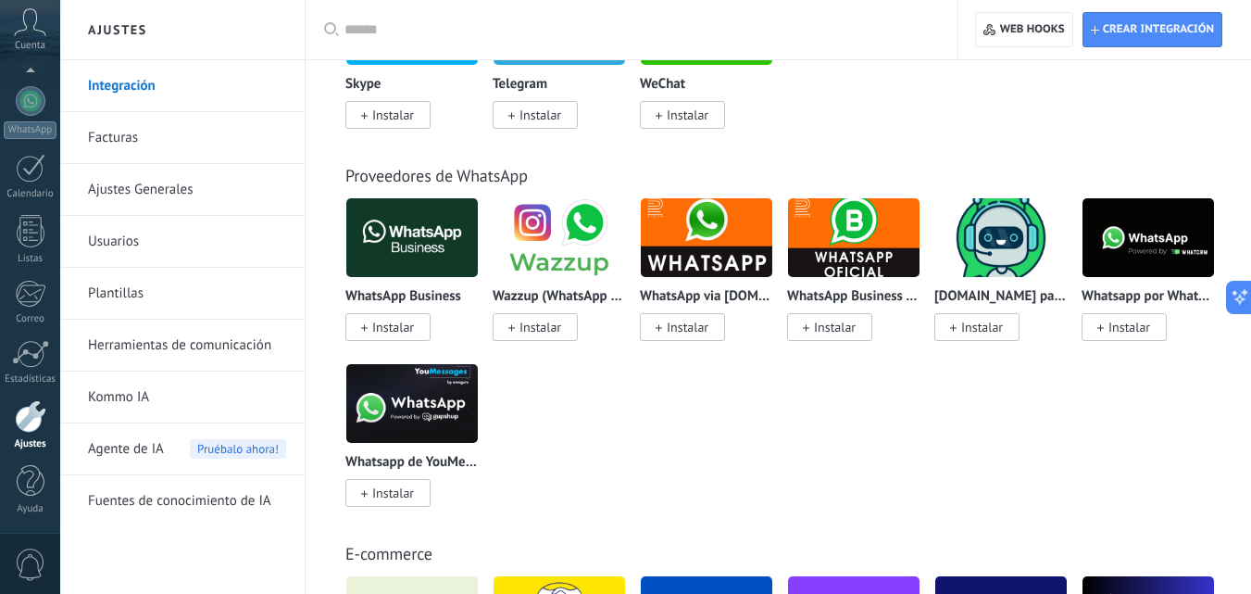
click at [403, 238] on img at bounding box center [412, 238] width 132 height 90
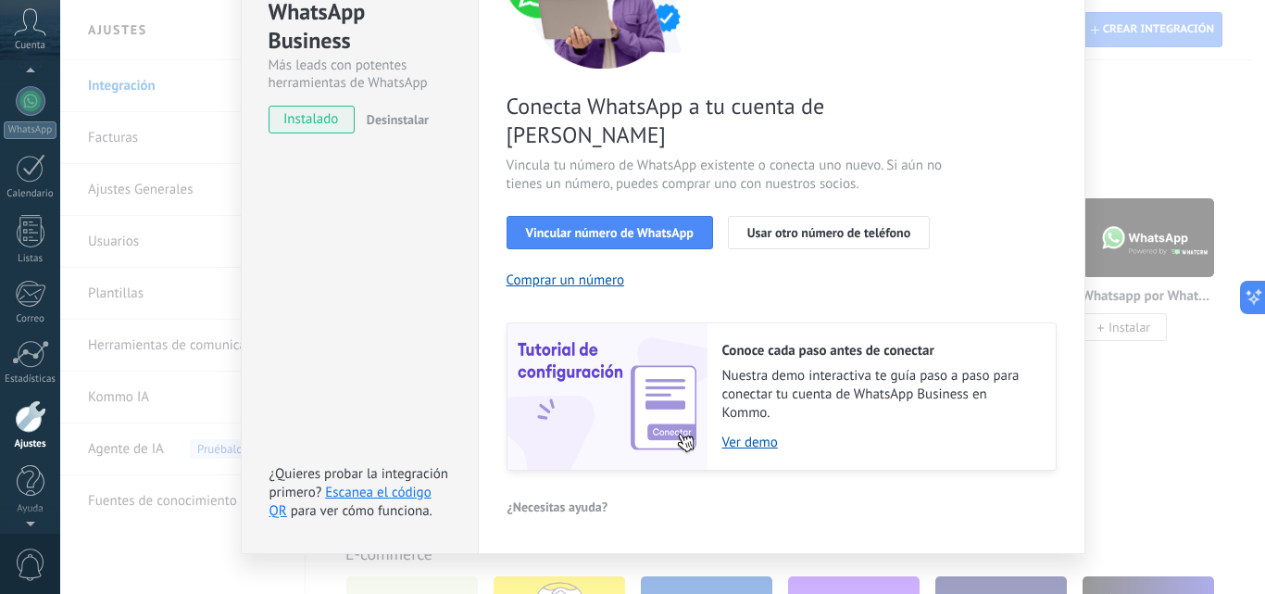
scroll to position [163, 0]
click at [34, 32] on icon at bounding box center [30, 22] width 32 height 28
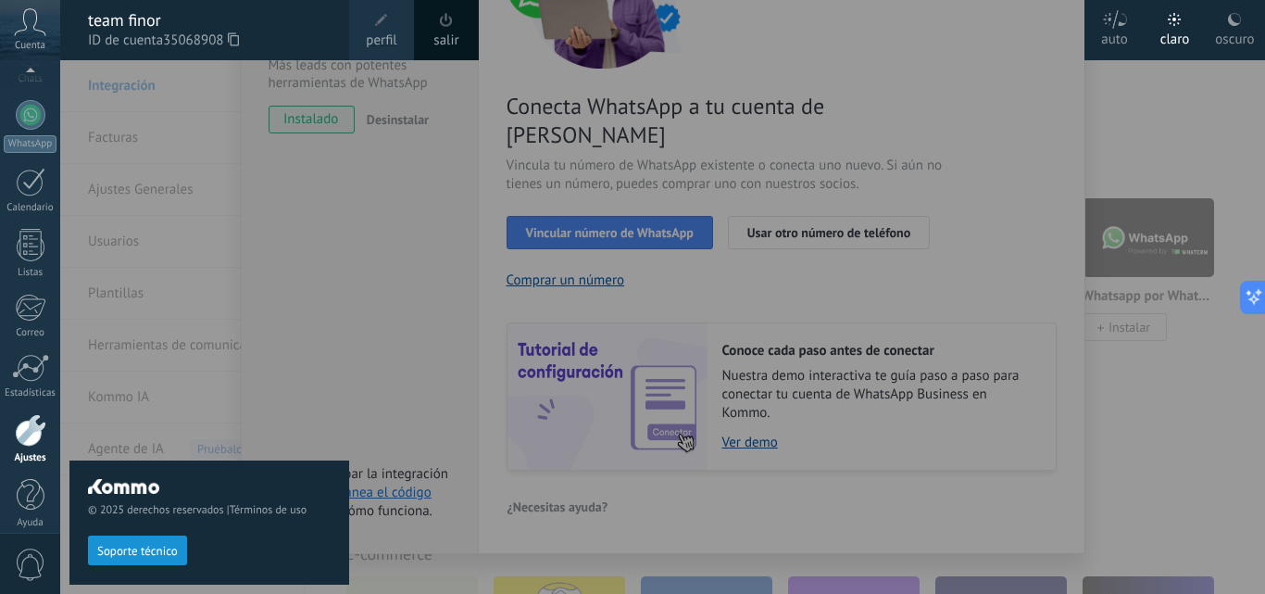
scroll to position [177, 0]
click at [374, 31] on span "perfil" at bounding box center [381, 41] width 31 height 20
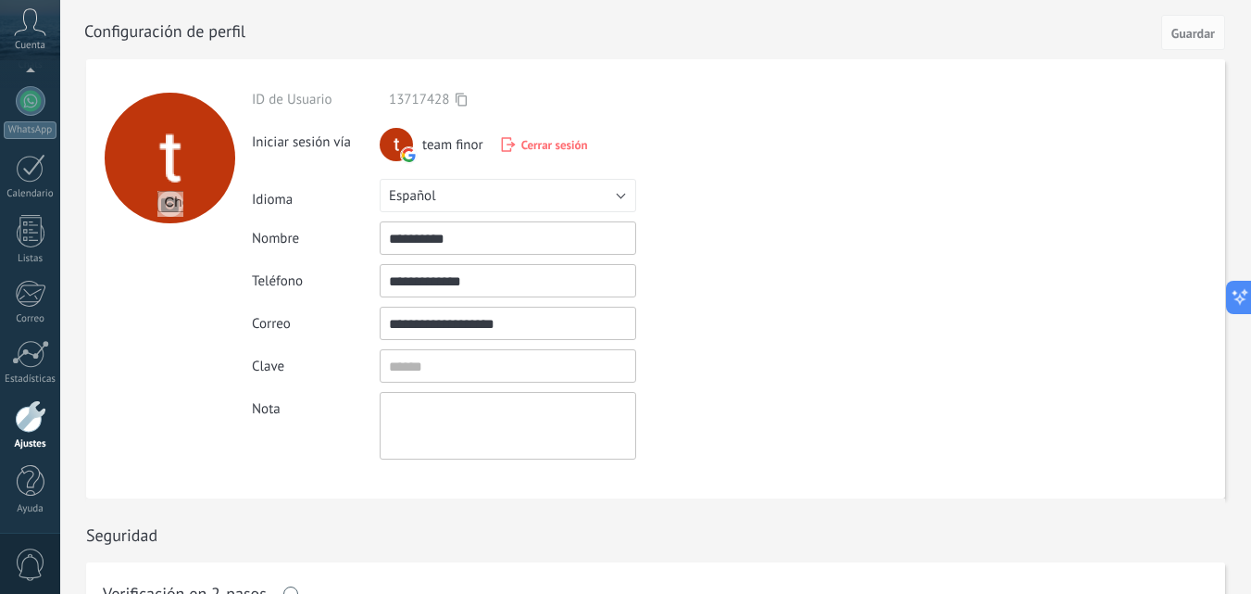
click at [445, 315] on input "**********" at bounding box center [508, 323] width 257 height 33
click at [440, 360] on input "textbox" at bounding box center [508, 365] width 257 height 33
click at [484, 371] on input "textbox" at bounding box center [508, 365] width 257 height 33
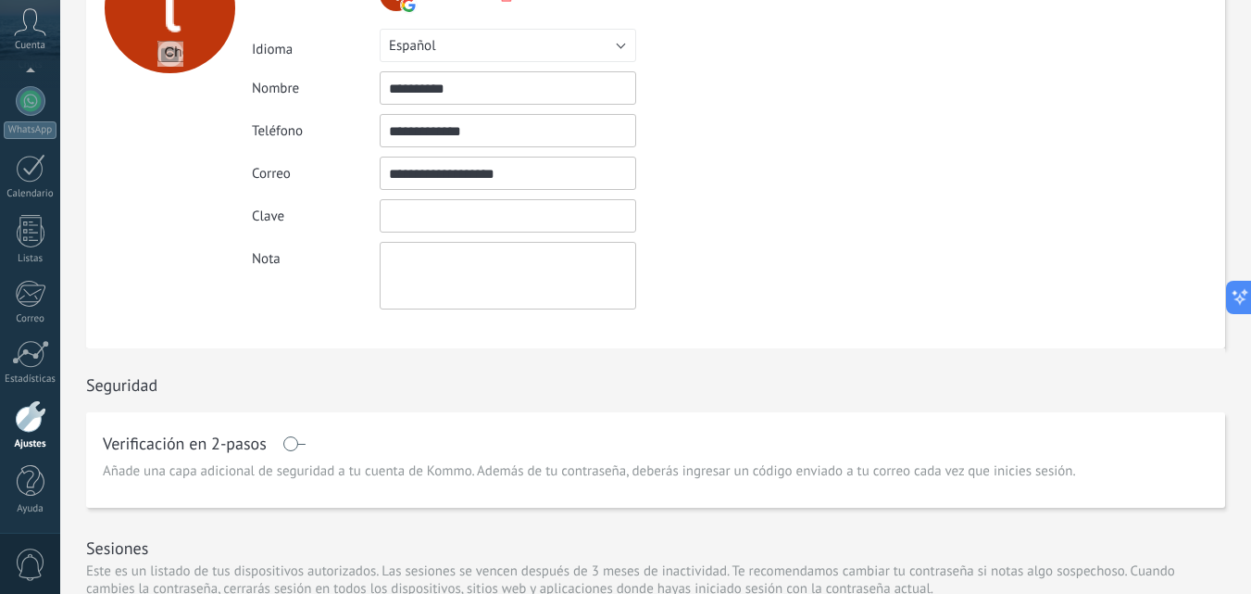
scroll to position [135, 0]
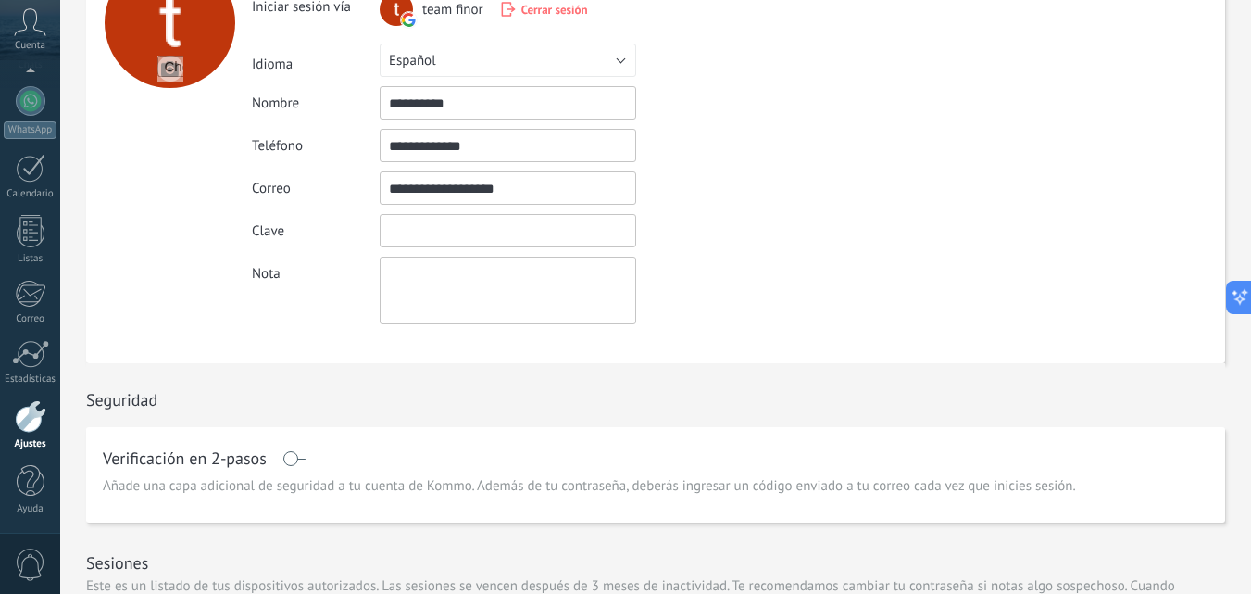
click at [431, 234] on input "textbox" at bounding box center [508, 230] width 257 height 33
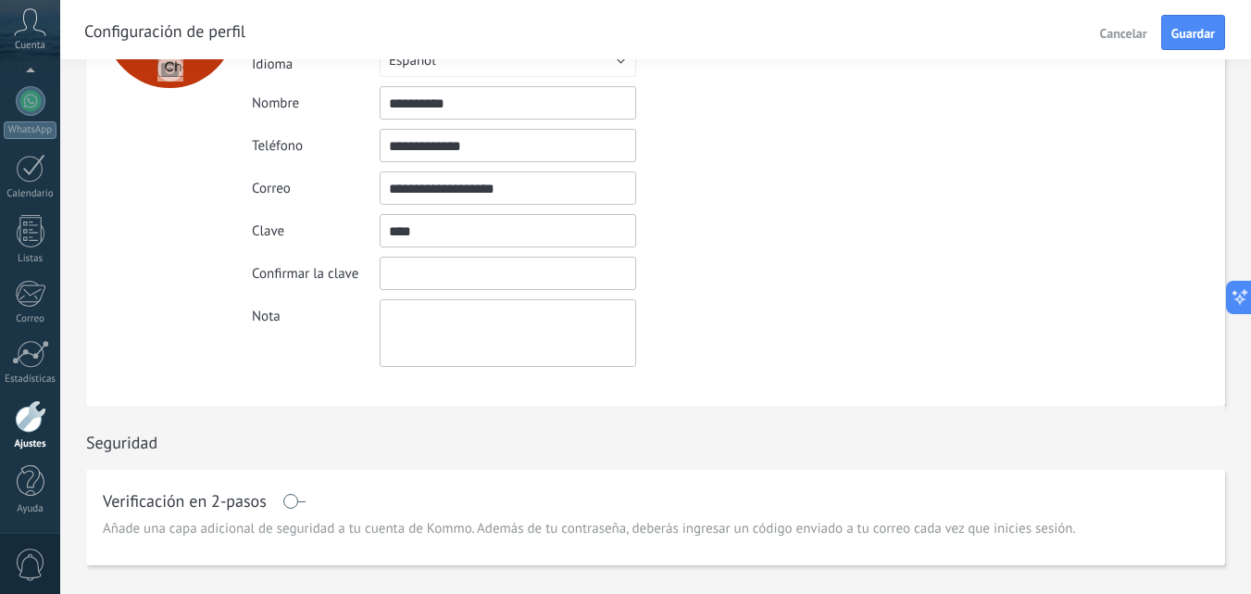
drag, startPoint x: 451, startPoint y: 232, endPoint x: 361, endPoint y: 231, distance: 89.9
click at [361, 231] on div "Clave" at bounding box center [551, 230] width 598 height 33
type input "*"
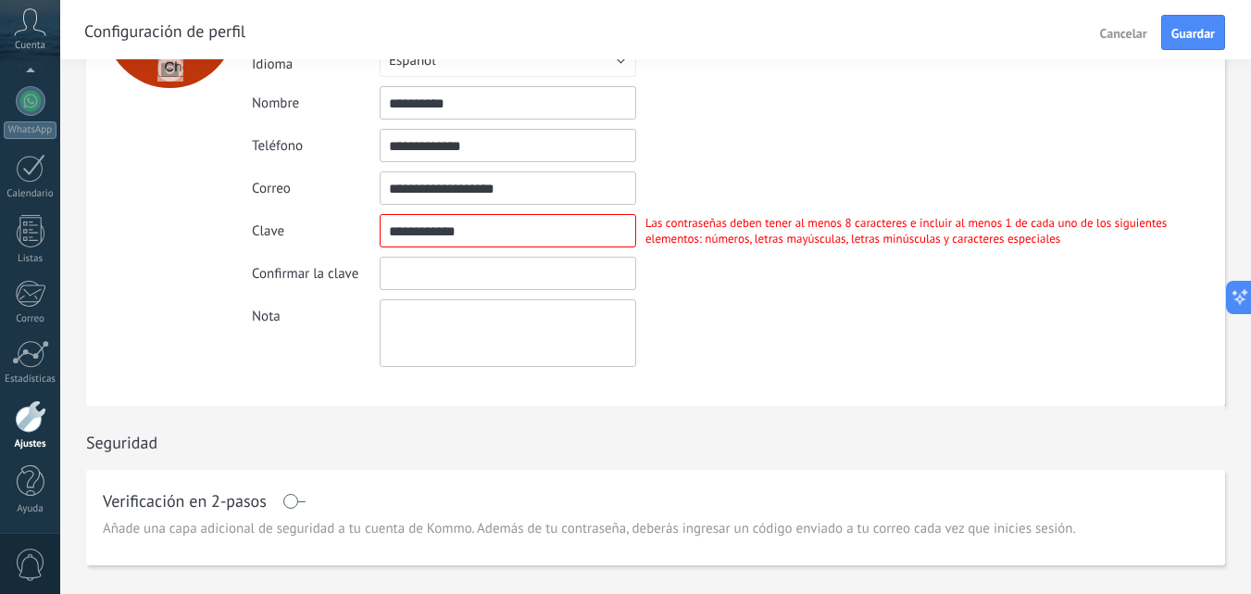
click at [445, 233] on input "textbox" at bounding box center [508, 230] width 257 height 33
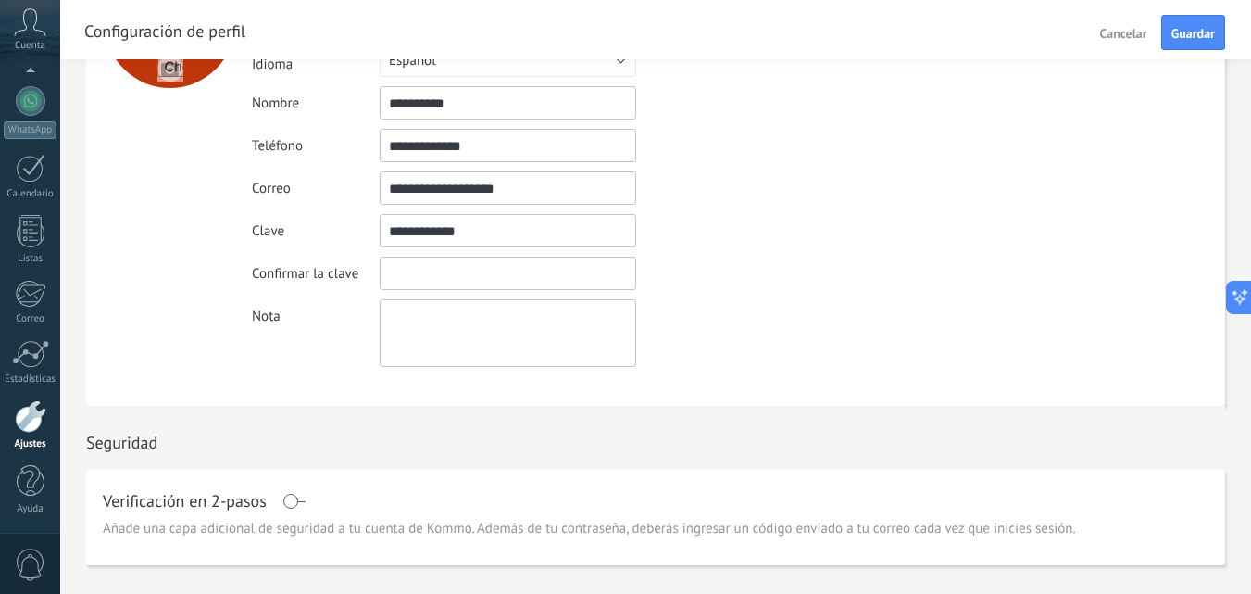
click at [445, 233] on input "textbox" at bounding box center [508, 230] width 257 height 33
type input "**********"
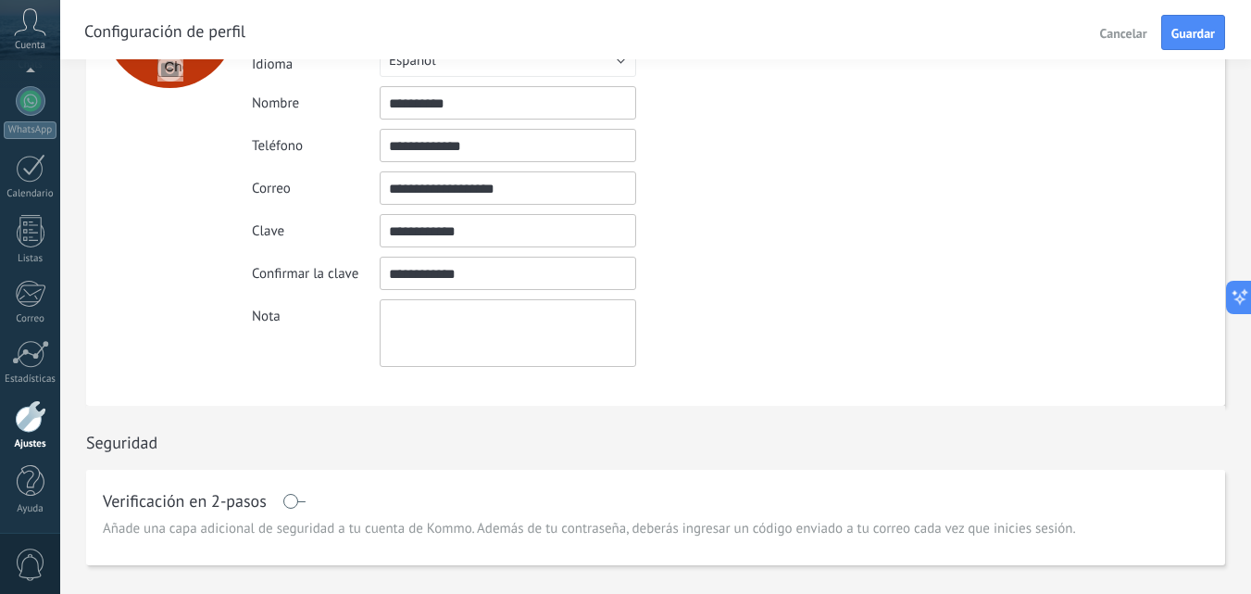
type input "**********"
click at [861, 402] on div "**********" at bounding box center [739, 165] width 974 height 482
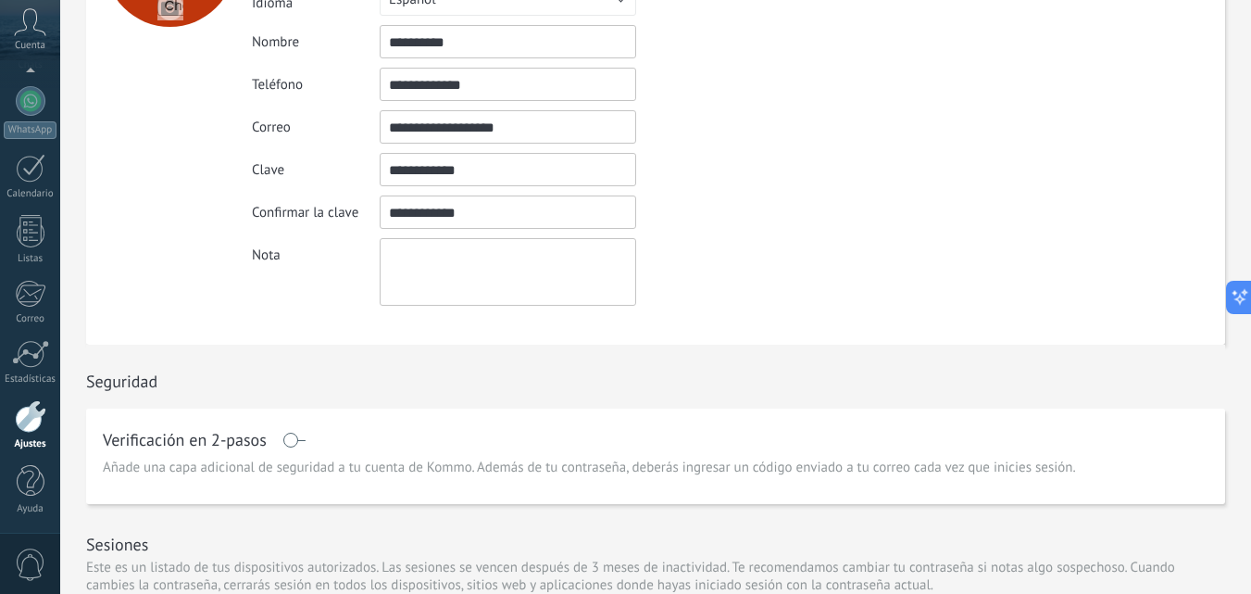
scroll to position [0, 0]
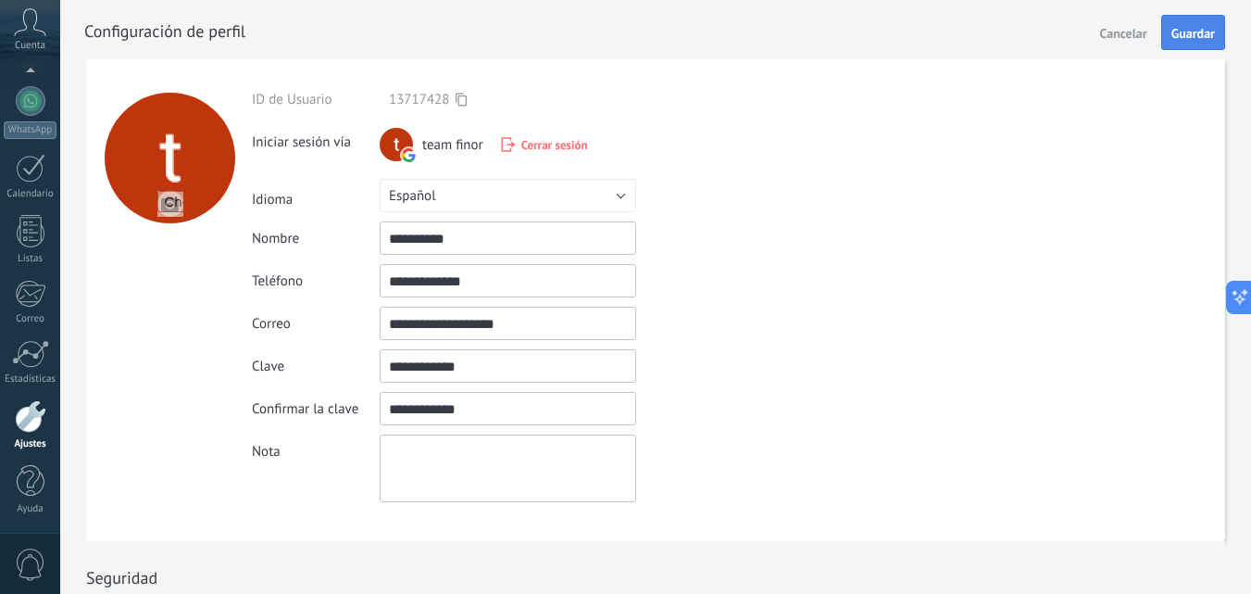
click at [1205, 21] on button "Guardar" at bounding box center [1194, 32] width 64 height 35
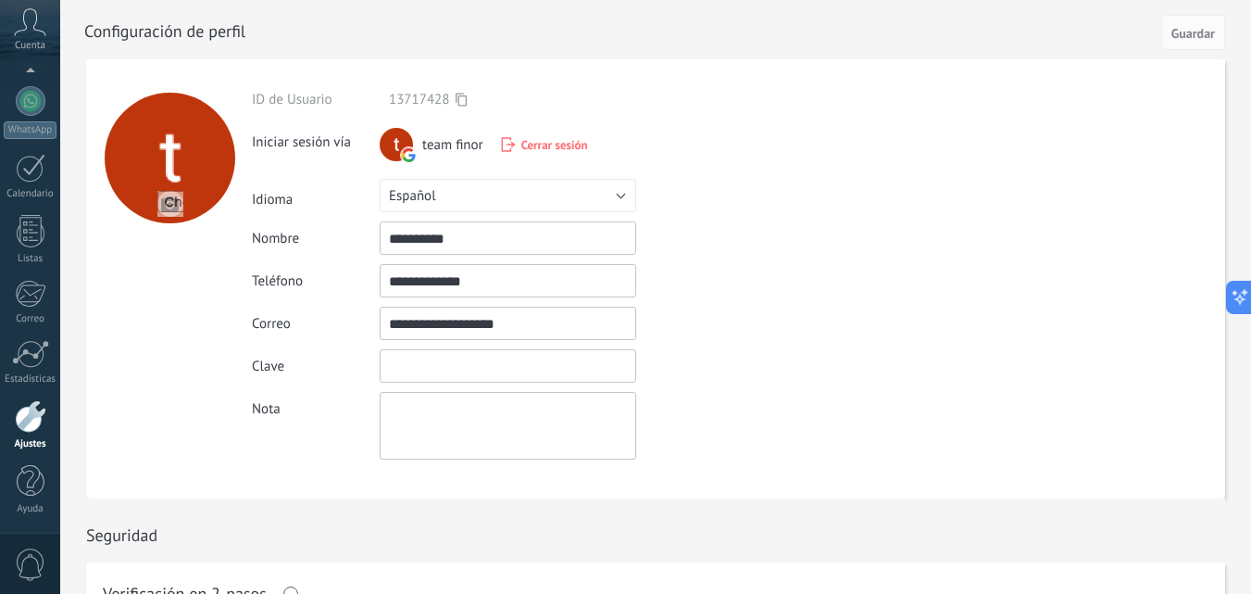
click at [472, 382] on input "textbox" at bounding box center [508, 365] width 257 height 33
click at [516, 353] on input "textbox" at bounding box center [508, 365] width 257 height 33
